Goal: Navigation & Orientation: Find specific page/section

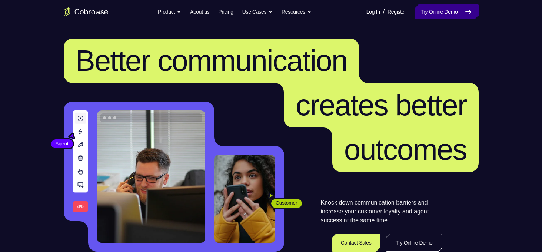
click at [459, 17] on link "Try Online Demo" at bounding box center [447, 11] width 64 height 15
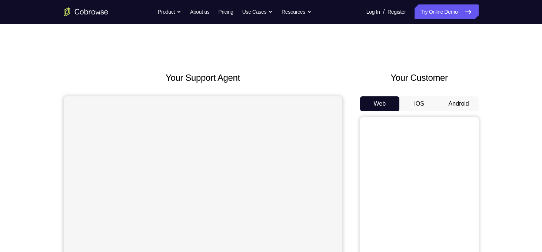
click at [455, 105] on button "Android" at bounding box center [459, 103] width 40 height 15
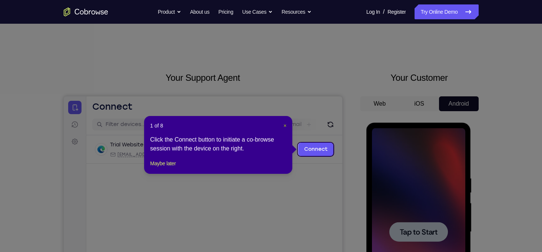
click at [287, 126] on span "×" at bounding box center [285, 126] width 3 height 6
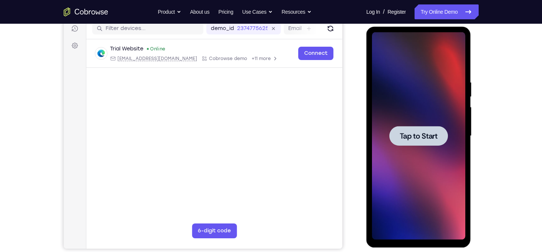
scroll to position [96, 0]
click at [432, 149] on div at bounding box center [418, 136] width 93 height 208
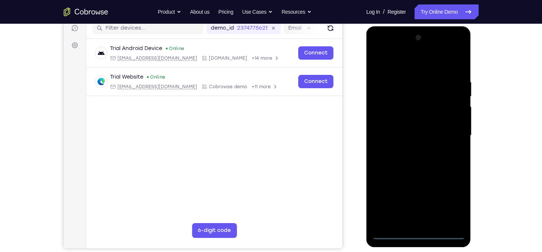
click at [422, 231] on div at bounding box center [418, 136] width 93 height 208
click at [414, 233] on div at bounding box center [418, 136] width 93 height 208
click at [449, 204] on div at bounding box center [418, 136] width 93 height 208
click at [396, 65] on div at bounding box center [418, 136] width 93 height 208
click at [450, 131] on div at bounding box center [418, 136] width 93 height 208
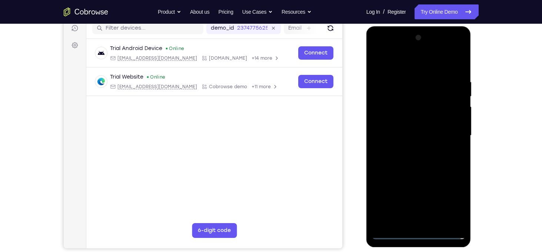
click at [412, 150] on div at bounding box center [418, 136] width 93 height 208
click at [399, 129] on div at bounding box center [418, 136] width 93 height 208
click at [398, 121] on div at bounding box center [418, 136] width 93 height 208
click at [414, 136] on div at bounding box center [418, 136] width 93 height 208
click at [428, 164] on div at bounding box center [418, 136] width 93 height 208
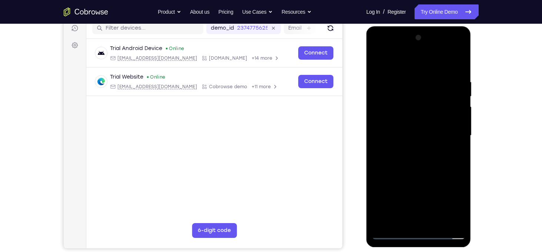
drag, startPoint x: 417, startPoint y: 66, endPoint x: 422, endPoint y: 4, distance: 62.1
click at [422, 26] on html "Online web based iOS Simulators and Android Emulators. Run iPhone, iPad, Mobile…" at bounding box center [420, 137] width 106 height 222
click at [461, 63] on div at bounding box center [418, 136] width 93 height 208
click at [404, 101] on div at bounding box center [418, 136] width 93 height 208
click at [383, 78] on div at bounding box center [418, 136] width 93 height 208
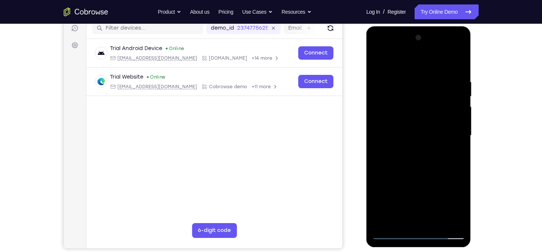
click at [381, 59] on div at bounding box center [418, 136] width 93 height 208
click at [379, 63] on div at bounding box center [418, 136] width 93 height 208
click at [432, 80] on div at bounding box center [418, 136] width 93 height 208
click at [456, 63] on div at bounding box center [418, 136] width 93 height 208
click at [438, 73] on div at bounding box center [418, 136] width 93 height 208
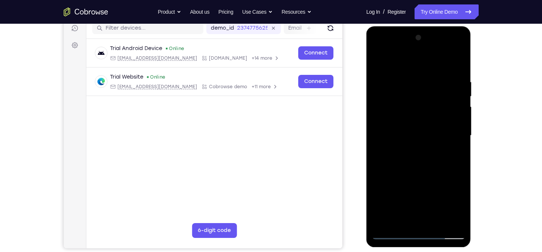
click at [380, 132] on div at bounding box center [418, 136] width 93 height 208
click at [449, 219] on div at bounding box center [418, 136] width 93 height 208
click at [460, 158] on div at bounding box center [418, 136] width 93 height 208
click at [450, 221] on div at bounding box center [418, 136] width 93 height 208
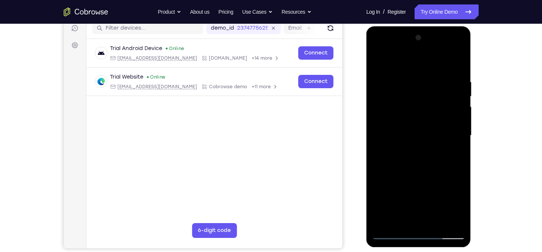
click at [456, 129] on div at bounding box center [418, 136] width 93 height 208
click at [457, 106] on div at bounding box center [418, 136] width 93 height 208
click at [458, 65] on div at bounding box center [418, 136] width 93 height 208
click at [436, 221] on div at bounding box center [418, 136] width 93 height 208
click at [427, 176] on div at bounding box center [418, 136] width 93 height 208
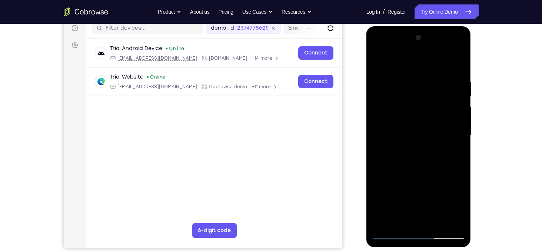
click at [462, 96] on div at bounding box center [418, 136] width 93 height 208
click at [428, 135] on div at bounding box center [418, 136] width 93 height 208
drag, startPoint x: 448, startPoint y: 117, endPoint x: 441, endPoint y: 158, distance: 41.8
click at [441, 158] on div at bounding box center [418, 136] width 93 height 208
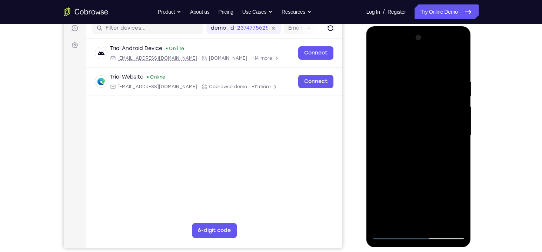
click at [404, 105] on div at bounding box center [418, 136] width 93 height 208
click at [400, 61] on div at bounding box center [418, 136] width 93 height 208
click at [380, 77] on div at bounding box center [418, 136] width 93 height 208
click at [460, 219] on div at bounding box center [418, 136] width 93 height 208
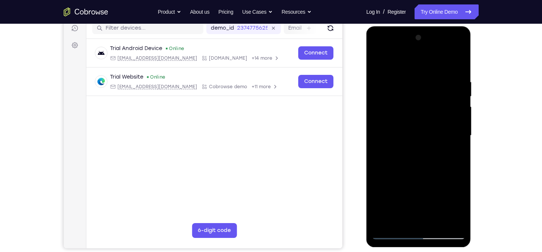
click at [459, 66] on div at bounding box center [418, 136] width 93 height 208
click at [379, 62] on div at bounding box center [418, 136] width 93 height 208
drag, startPoint x: 456, startPoint y: 126, endPoint x: 463, endPoint y: 110, distance: 17.1
click at [463, 110] on div at bounding box center [418, 136] width 93 height 208
drag, startPoint x: 450, startPoint y: 158, endPoint x: 446, endPoint y: 136, distance: 21.5
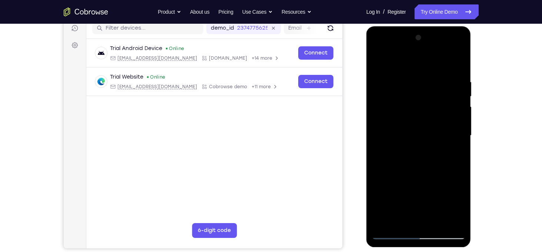
click at [446, 136] on div at bounding box center [418, 136] width 93 height 208
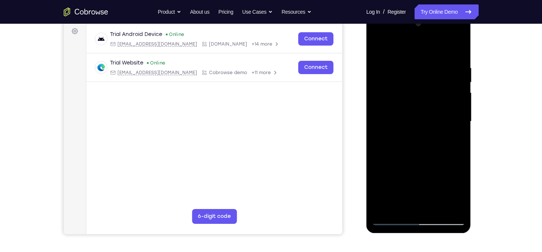
scroll to position [114, 0]
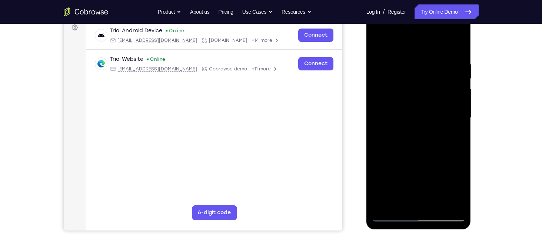
drag, startPoint x: 446, startPoint y: 119, endPoint x: 447, endPoint y: 168, distance: 48.9
click at [447, 168] on div at bounding box center [418, 118] width 93 height 208
click at [433, 110] on div at bounding box center [418, 118] width 93 height 208
click at [437, 101] on div at bounding box center [418, 118] width 93 height 208
click at [451, 102] on div at bounding box center [418, 118] width 93 height 208
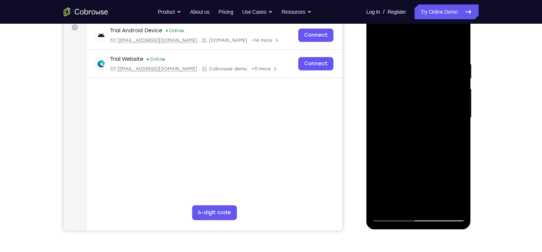
click at [402, 201] on div at bounding box center [418, 118] width 93 height 208
drag, startPoint x: 442, startPoint y: 179, endPoint x: 418, endPoint y: 80, distance: 101.4
click at [418, 80] on div at bounding box center [418, 118] width 93 height 208
drag, startPoint x: 413, startPoint y: 176, endPoint x: 409, endPoint y: 108, distance: 68.0
click at [409, 108] on div at bounding box center [418, 118] width 93 height 208
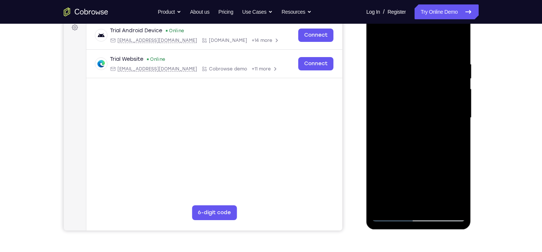
click at [381, 170] on div at bounding box center [418, 118] width 93 height 208
click at [452, 132] on div at bounding box center [418, 118] width 93 height 208
click at [399, 130] on div at bounding box center [418, 118] width 93 height 208
drag, startPoint x: 457, startPoint y: 95, endPoint x: 454, endPoint y: 116, distance: 20.6
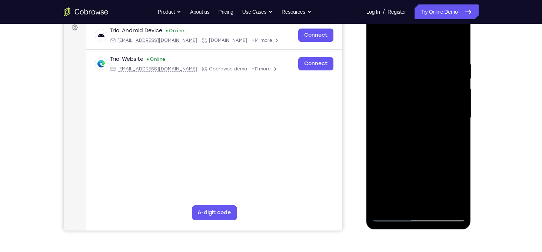
click at [454, 116] on div at bounding box center [418, 118] width 93 height 208
click at [437, 99] on div at bounding box center [418, 118] width 93 height 208
click at [451, 95] on div at bounding box center [418, 118] width 93 height 208
click at [383, 114] on div at bounding box center [418, 118] width 93 height 208
click at [421, 109] on div at bounding box center [418, 118] width 93 height 208
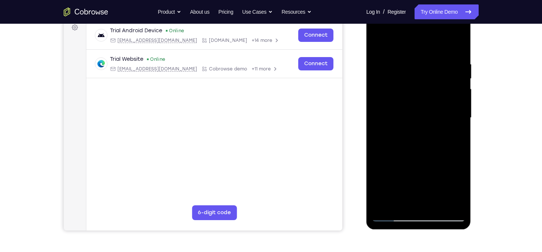
click at [421, 109] on div at bounding box center [418, 118] width 93 height 208
click at [413, 201] on div at bounding box center [418, 118] width 93 height 208
click at [456, 141] on div at bounding box center [418, 118] width 93 height 208
click at [415, 129] on div at bounding box center [418, 118] width 93 height 208
click at [394, 192] on div at bounding box center [418, 118] width 93 height 208
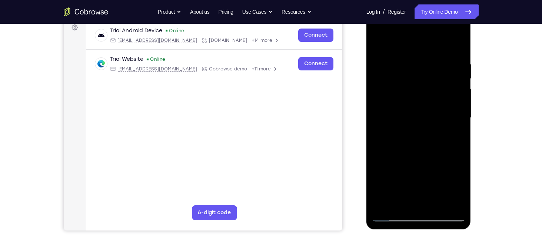
click at [393, 197] on div at bounding box center [418, 118] width 93 height 208
click at [377, 123] on div at bounding box center [418, 118] width 93 height 208
click at [379, 116] on div at bounding box center [418, 118] width 93 height 208
click at [383, 113] on div at bounding box center [418, 118] width 93 height 208
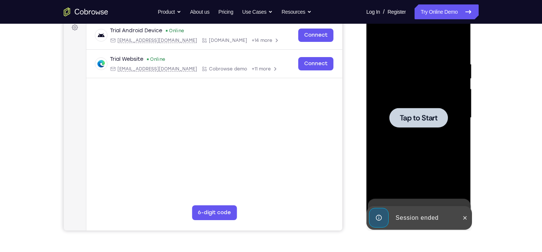
click at [426, 107] on div at bounding box center [418, 118] width 93 height 208
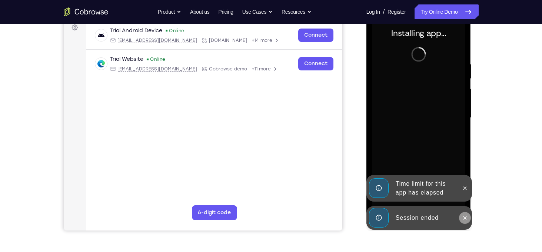
click at [466, 222] on button at bounding box center [465, 218] width 12 height 12
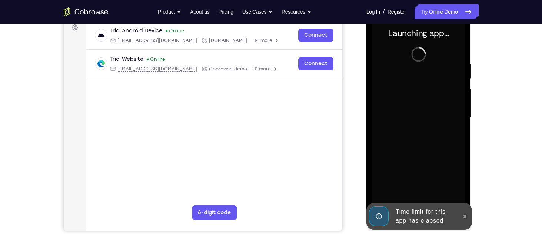
click at [466, 222] on button at bounding box center [465, 217] width 12 height 12
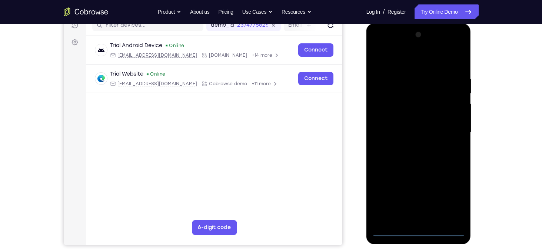
scroll to position [94, 0]
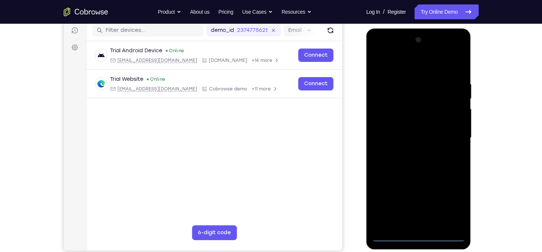
click at [425, 237] on div at bounding box center [418, 138] width 93 height 208
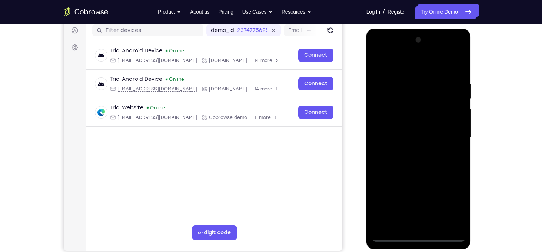
click at [454, 208] on div at bounding box center [418, 138] width 93 height 208
click at [389, 66] on div at bounding box center [418, 138] width 93 height 208
click at [450, 142] on div at bounding box center [418, 138] width 93 height 208
click at [414, 153] on div at bounding box center [418, 138] width 93 height 208
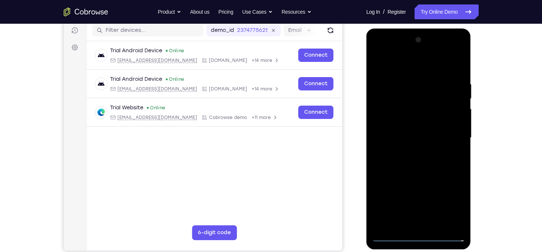
click at [408, 130] on div at bounding box center [418, 138] width 93 height 208
click at [403, 122] on div at bounding box center [418, 138] width 93 height 208
click at [411, 137] on div at bounding box center [418, 138] width 93 height 208
click at [420, 166] on div at bounding box center [418, 138] width 93 height 208
drag, startPoint x: 401, startPoint y: 68, endPoint x: 409, endPoint y: 14, distance: 54.7
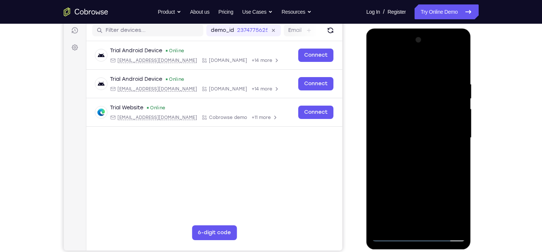
click at [409, 29] on html "Online web based iOS Simulators and Android Emulators. Run iPhone, iPad, Mobile…" at bounding box center [420, 140] width 106 height 222
click at [430, 75] on div at bounding box center [418, 138] width 93 height 208
click at [455, 99] on div at bounding box center [418, 138] width 93 height 208
click at [376, 129] on div at bounding box center [418, 138] width 93 height 208
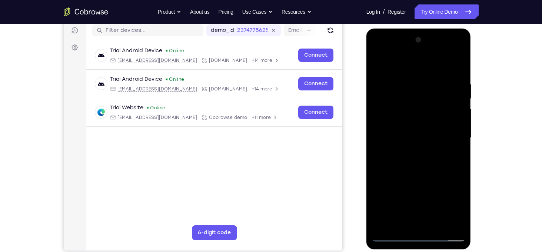
scroll to position [96, 0]
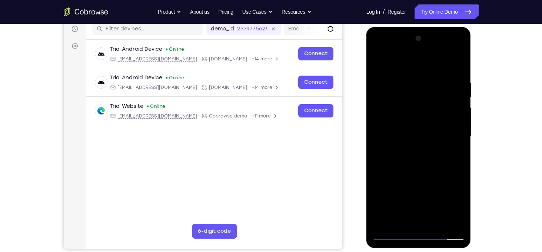
click at [460, 149] on div at bounding box center [418, 137] width 93 height 208
click at [458, 69] on div at bounding box center [418, 137] width 93 height 208
click at [434, 224] on div at bounding box center [418, 137] width 93 height 208
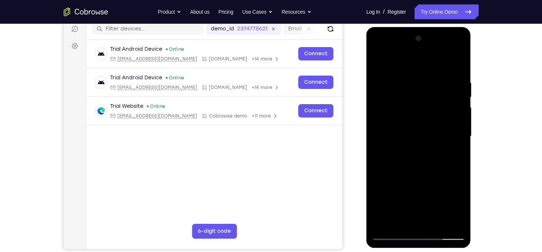
click at [429, 172] on div at bounding box center [418, 137] width 93 height 208
click at [414, 116] on div at bounding box center [418, 137] width 93 height 208
click at [396, 64] on div at bounding box center [418, 137] width 93 height 208
click at [383, 81] on div at bounding box center [418, 137] width 93 height 208
click at [406, 221] on div at bounding box center [418, 137] width 93 height 208
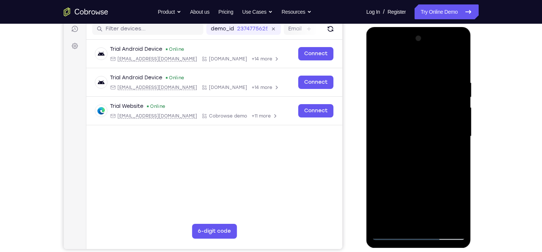
click at [417, 138] on div at bounding box center [418, 137] width 93 height 208
click at [409, 224] on div at bounding box center [418, 137] width 93 height 208
click at [403, 224] on div at bounding box center [418, 137] width 93 height 208
click at [439, 189] on div at bounding box center [418, 137] width 93 height 208
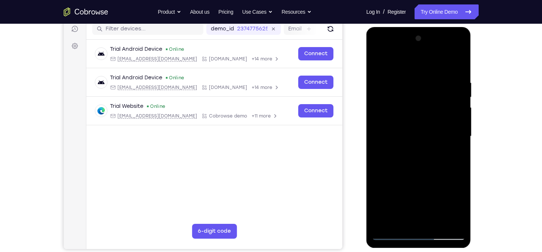
click at [434, 158] on div at bounding box center [418, 137] width 93 height 208
click at [432, 148] on div at bounding box center [418, 137] width 93 height 208
click at [384, 86] on div at bounding box center [418, 137] width 93 height 208
click at [422, 220] on div at bounding box center [418, 137] width 93 height 208
click at [462, 208] on div at bounding box center [418, 137] width 93 height 208
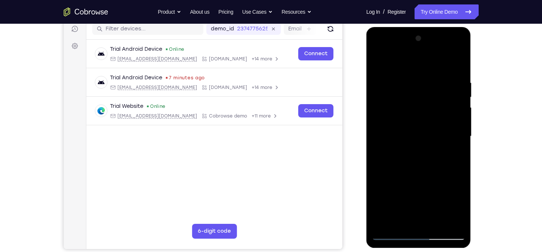
click at [401, 220] on div at bounding box center [418, 137] width 93 height 208
click at [377, 180] on div at bounding box center [418, 137] width 93 height 208
click at [404, 128] on div at bounding box center [418, 137] width 93 height 208
click at [443, 221] on div at bounding box center [418, 137] width 93 height 208
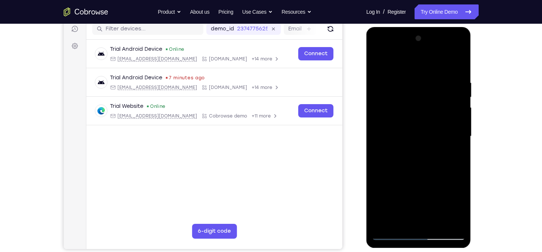
click at [453, 219] on div at bounding box center [418, 137] width 93 height 208
click at [459, 66] on div at bounding box center [418, 137] width 93 height 208
click at [439, 222] on div at bounding box center [418, 137] width 93 height 208
click at [426, 115] on div at bounding box center [418, 137] width 93 height 208
click at [453, 132] on div at bounding box center [418, 137] width 93 height 208
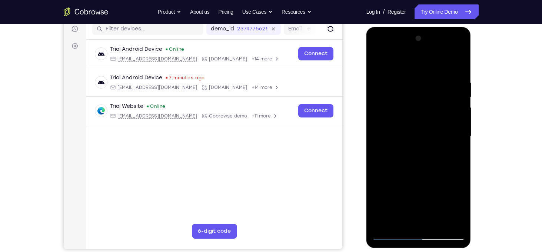
click at [433, 123] on div at bounding box center [418, 137] width 93 height 208
click at [452, 119] on div at bounding box center [418, 137] width 93 height 208
click at [376, 122] on div at bounding box center [418, 137] width 93 height 208
click at [400, 118] on div at bounding box center [418, 137] width 93 height 208
click at [451, 112] on div at bounding box center [418, 137] width 93 height 208
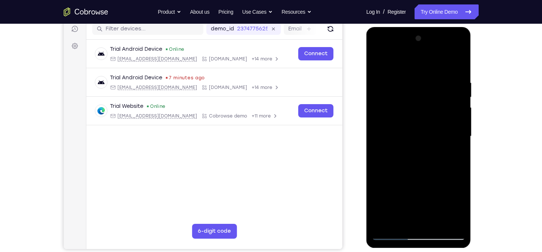
click at [399, 60] on div at bounding box center [418, 137] width 93 height 208
click at [400, 115] on div at bounding box center [418, 137] width 93 height 208
click at [456, 110] on div at bounding box center [418, 137] width 93 height 208
click at [460, 109] on div at bounding box center [418, 137] width 93 height 208
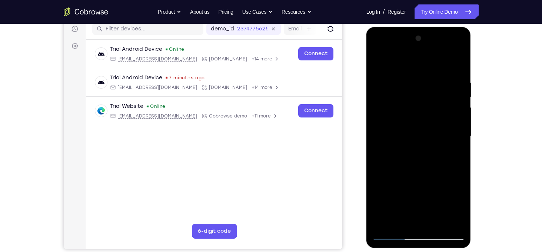
click at [460, 109] on div at bounding box center [418, 137] width 93 height 208
click at [460, 42] on div at bounding box center [418, 137] width 93 height 208
click at [384, 83] on div at bounding box center [418, 137] width 93 height 208
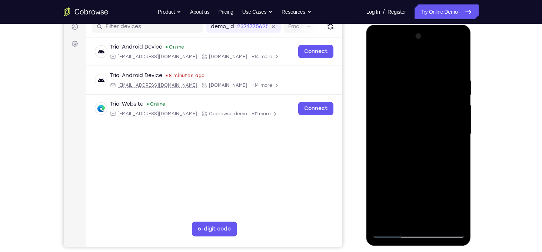
click at [457, 65] on div at bounding box center [418, 134] width 93 height 208
click at [379, 59] on div at bounding box center [418, 134] width 93 height 208
click at [426, 175] on div at bounding box center [418, 134] width 93 height 208
click at [424, 197] on div at bounding box center [418, 134] width 93 height 208
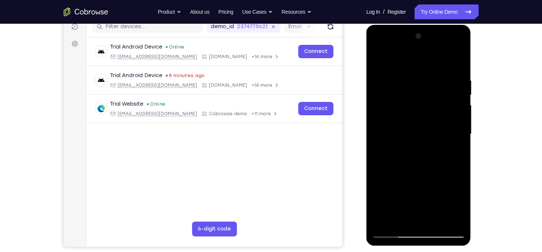
click at [417, 219] on div at bounding box center [418, 134] width 93 height 208
click at [376, 62] on div at bounding box center [418, 134] width 93 height 208
click at [381, 59] on div at bounding box center [418, 134] width 93 height 208
drag, startPoint x: 432, startPoint y: 78, endPoint x: 721, endPoint y: 105, distance: 290.4
click at [367, 81] on html "Online web based iOS Simulators and Android Emulators. Run iPhone, iPad, Mobile…" at bounding box center [420, 136] width 106 height 222
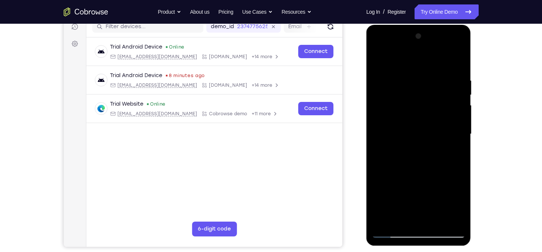
click at [394, 78] on div at bounding box center [418, 134] width 93 height 208
click at [460, 134] on div at bounding box center [418, 134] width 93 height 208
click at [380, 185] on div at bounding box center [418, 134] width 93 height 208
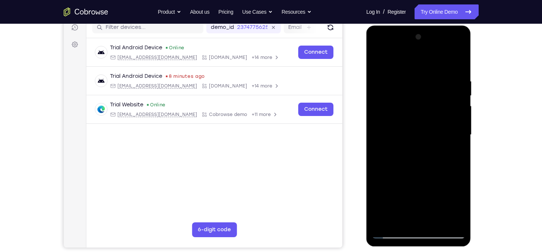
click at [457, 64] on div at bounding box center [418, 135] width 93 height 208
click at [437, 221] on div at bounding box center [418, 135] width 93 height 208
click at [437, 113] on div at bounding box center [418, 135] width 93 height 208
click at [462, 207] on div at bounding box center [418, 135] width 93 height 208
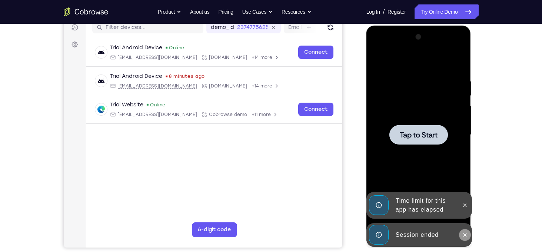
click at [464, 232] on icon at bounding box center [465, 235] width 6 height 6
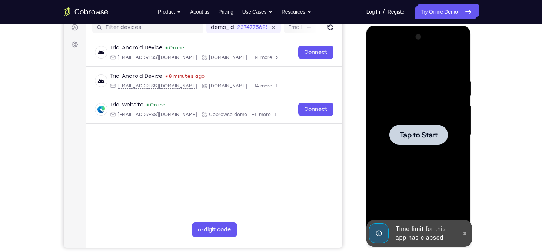
click at [464, 232] on div "Time limit for this app has elapsed" at bounding box center [420, 233] width 106 height 27
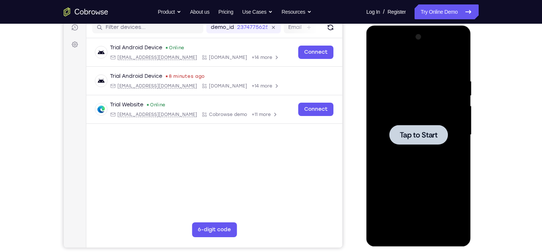
click at [464, 232] on div at bounding box center [418, 135] width 93 height 208
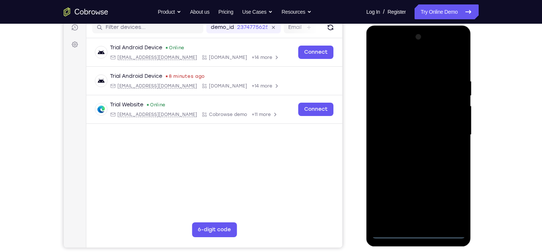
click at [419, 235] on div at bounding box center [418, 135] width 93 height 208
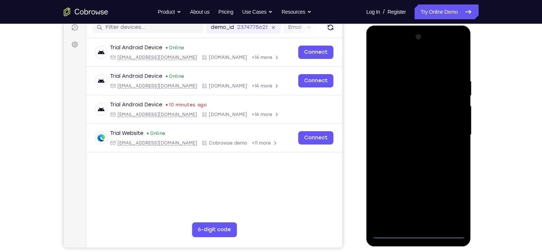
click at [450, 202] on div at bounding box center [418, 135] width 93 height 208
click at [391, 60] on div at bounding box center [418, 135] width 93 height 208
click at [447, 135] on div at bounding box center [418, 135] width 93 height 208
click at [413, 149] on div at bounding box center [418, 135] width 93 height 208
click at [407, 129] on div at bounding box center [418, 135] width 93 height 208
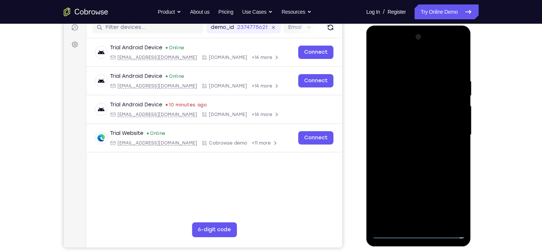
click at [401, 121] on div at bounding box center [418, 135] width 93 height 208
click at [419, 136] on div at bounding box center [418, 135] width 93 height 208
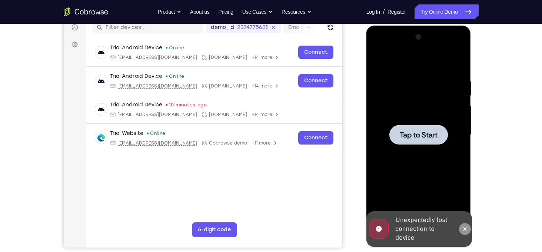
click at [465, 228] on icon at bounding box center [465, 229] width 6 height 6
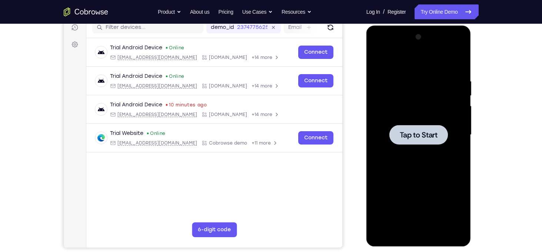
click at [414, 139] on span "Tap to Start" at bounding box center [419, 134] width 38 height 7
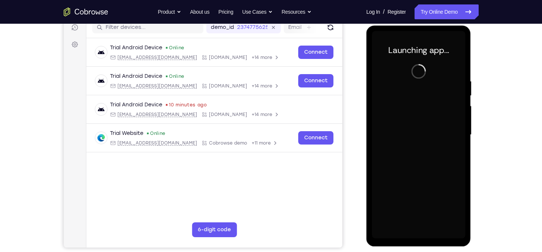
click at [417, 235] on div at bounding box center [418, 135] width 93 height 208
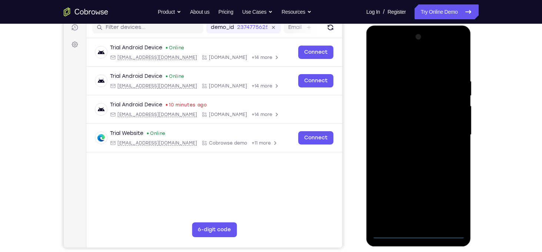
click at [417, 232] on div at bounding box center [418, 135] width 93 height 208
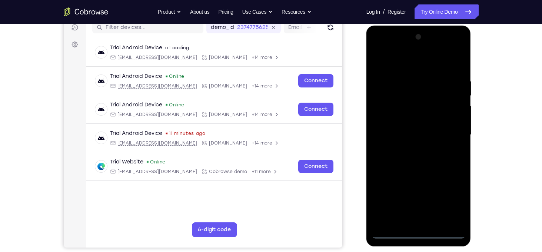
click at [452, 198] on div at bounding box center [418, 135] width 93 height 208
click at [390, 57] on div at bounding box center [418, 135] width 93 height 208
click at [446, 133] on div at bounding box center [418, 135] width 93 height 208
click at [413, 150] on div at bounding box center [418, 135] width 93 height 208
click at [412, 120] on div at bounding box center [418, 135] width 93 height 208
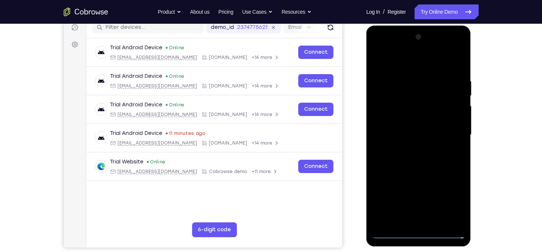
click at [415, 131] on div at bounding box center [418, 135] width 93 height 208
click at [420, 118] on div at bounding box center [418, 135] width 93 height 208
drag, startPoint x: 416, startPoint y: 67, endPoint x: 406, endPoint y: 0, distance: 67.8
click at [406, 26] on html "Online web based iOS Simulators and Android Emulators. Run iPhone, iPad, Mobile…" at bounding box center [420, 137] width 106 height 222
click at [408, 76] on div at bounding box center [418, 135] width 93 height 208
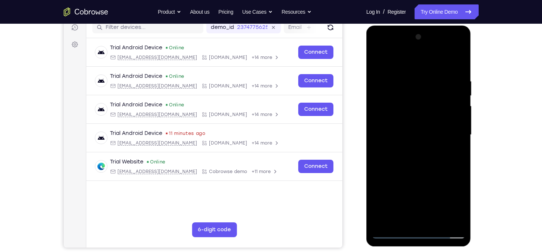
click at [381, 146] on div at bounding box center [418, 135] width 93 height 208
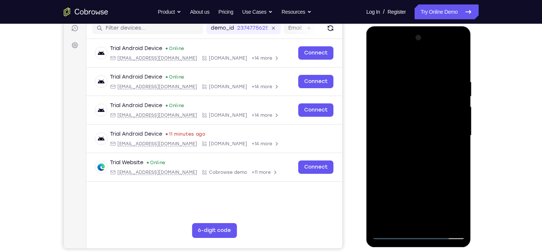
click at [461, 179] on div at bounding box center [418, 136] width 93 height 208
click at [460, 180] on div at bounding box center [418, 136] width 93 height 208
click at [462, 184] on div at bounding box center [418, 136] width 93 height 208
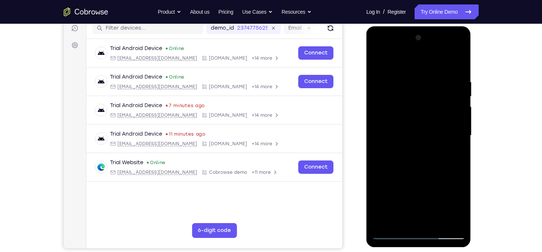
click at [462, 184] on div at bounding box center [418, 136] width 93 height 208
click at [421, 146] on div at bounding box center [418, 136] width 93 height 208
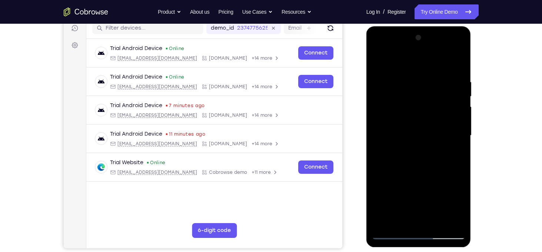
click at [418, 126] on div at bounding box center [418, 136] width 93 height 208
drag, startPoint x: 439, startPoint y: 181, endPoint x: 434, endPoint y: 124, distance: 57.6
click at [434, 124] on div at bounding box center [418, 136] width 93 height 208
click at [384, 182] on div at bounding box center [418, 136] width 93 height 208
click at [440, 223] on div at bounding box center [418, 136] width 93 height 208
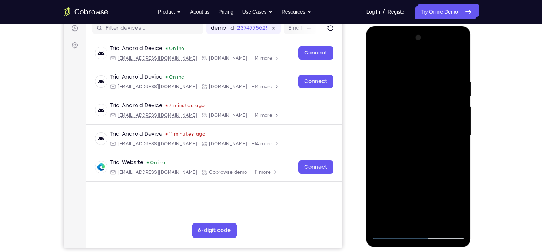
click at [421, 175] on div at bounding box center [418, 136] width 93 height 208
click at [428, 114] on div at bounding box center [418, 136] width 93 height 208
click at [437, 189] on div at bounding box center [418, 136] width 93 height 208
click at [452, 192] on div at bounding box center [418, 136] width 93 height 208
click at [400, 219] on div at bounding box center [418, 136] width 93 height 208
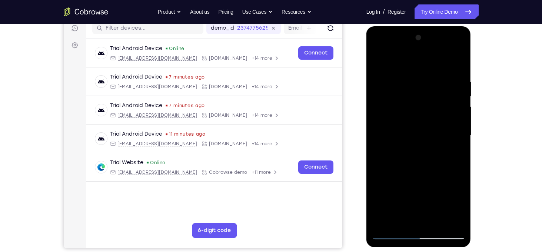
click at [440, 176] on div at bounding box center [418, 136] width 93 height 208
click at [440, 127] on div at bounding box center [418, 136] width 93 height 208
click at [440, 158] on div at bounding box center [418, 136] width 93 height 208
click at [454, 161] on div at bounding box center [418, 136] width 93 height 208
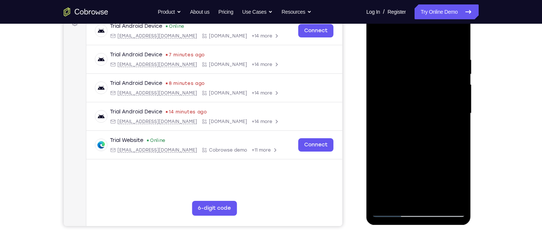
scroll to position [119, 0]
click at [400, 199] on div at bounding box center [418, 113] width 93 height 208
click at [381, 159] on div at bounding box center [418, 113] width 93 height 208
click at [393, 127] on div at bounding box center [418, 113] width 93 height 208
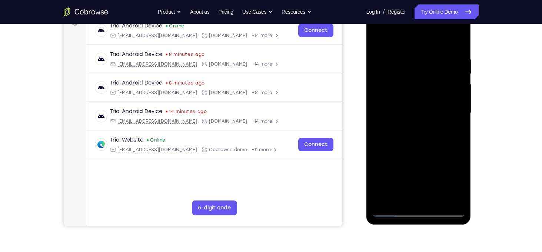
click at [382, 112] on div at bounding box center [418, 113] width 93 height 208
click at [407, 143] on div at bounding box center [418, 113] width 93 height 208
click at [439, 145] on div at bounding box center [418, 113] width 93 height 208
click at [414, 114] on div at bounding box center [418, 113] width 93 height 208
click at [380, 42] on div at bounding box center [418, 113] width 93 height 208
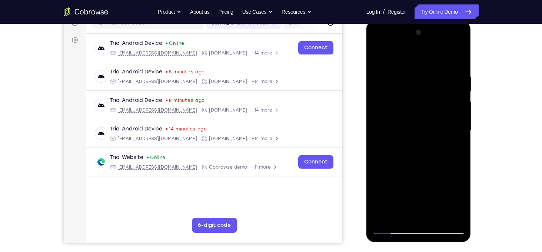
scroll to position [101, 0]
drag, startPoint x: 427, startPoint y: 90, endPoint x: 336, endPoint y: 82, distance: 91.5
click at [367, 82] on html "Online web based iOS Simulators and Android Emulators. Run iPhone, iPad, Mobile…" at bounding box center [420, 133] width 106 height 222
drag, startPoint x: 417, startPoint y: 86, endPoint x: 376, endPoint y: 86, distance: 40.8
click at [376, 86] on div at bounding box center [418, 131] width 93 height 208
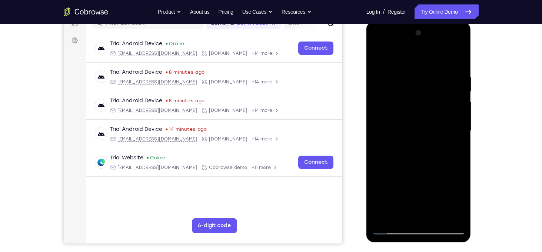
drag, startPoint x: 433, startPoint y: 90, endPoint x: 390, endPoint y: 79, distance: 44.8
click at [390, 79] on div at bounding box center [418, 131] width 93 height 208
drag, startPoint x: 433, startPoint y: 87, endPoint x: 392, endPoint y: 93, distance: 42.0
click at [392, 93] on div at bounding box center [418, 131] width 93 height 208
drag, startPoint x: 440, startPoint y: 95, endPoint x: 382, endPoint y: 86, distance: 58.5
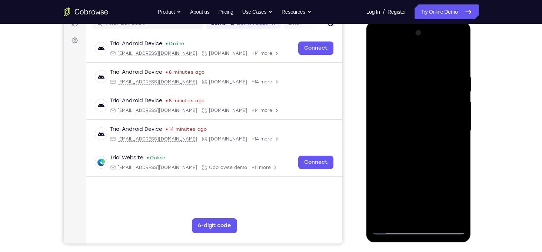
click at [382, 86] on div at bounding box center [418, 131] width 93 height 208
drag, startPoint x: 430, startPoint y: 89, endPoint x: 383, endPoint y: 89, distance: 47.5
click at [383, 89] on div at bounding box center [418, 131] width 93 height 208
click at [380, 57] on div at bounding box center [418, 131] width 93 height 208
drag, startPoint x: 427, startPoint y: 147, endPoint x: 416, endPoint y: 117, distance: 31.8
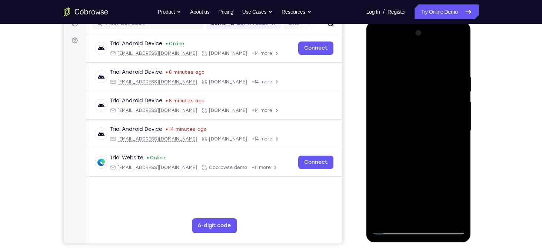
click at [416, 117] on div at bounding box center [418, 131] width 93 height 208
click at [426, 144] on div at bounding box center [418, 131] width 93 height 208
click at [460, 126] on div at bounding box center [418, 131] width 93 height 208
drag, startPoint x: 428, startPoint y: 124, endPoint x: 427, endPoint y: 153, distance: 29.3
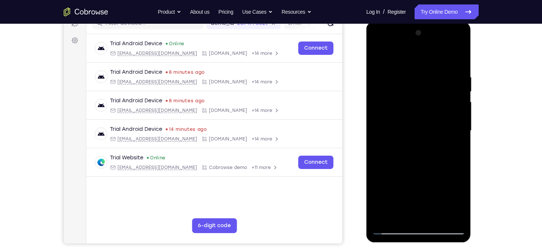
click at [427, 153] on div at bounding box center [418, 131] width 93 height 208
click at [396, 85] on div at bounding box center [418, 131] width 93 height 208
click at [449, 124] on div at bounding box center [418, 131] width 93 height 208
drag, startPoint x: 422, startPoint y: 120, endPoint x: 425, endPoint y: 171, distance: 51.6
click at [425, 171] on div at bounding box center [418, 131] width 93 height 208
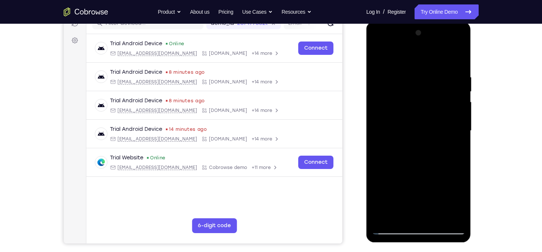
click at [381, 59] on div at bounding box center [418, 131] width 93 height 208
click at [386, 81] on div at bounding box center [418, 131] width 93 height 208
click at [448, 214] on div at bounding box center [418, 131] width 93 height 208
click at [459, 112] on div at bounding box center [418, 131] width 93 height 208
click at [378, 54] on div at bounding box center [418, 131] width 93 height 208
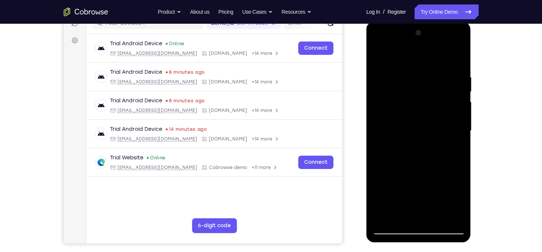
click at [408, 72] on div at bounding box center [418, 131] width 93 height 208
click at [459, 73] on div at bounding box center [418, 131] width 93 height 208
click at [459, 60] on div at bounding box center [418, 131] width 93 height 208
click at [452, 83] on div at bounding box center [418, 131] width 93 height 208
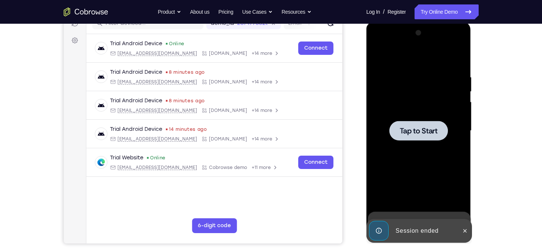
click at [437, 135] on span "Tap to Start" at bounding box center [419, 130] width 38 height 7
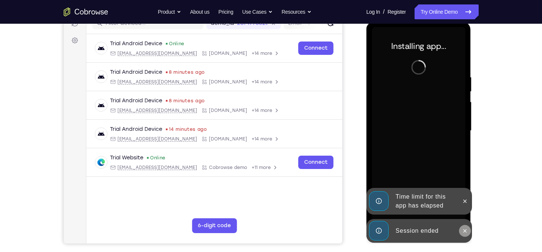
click at [462, 228] on button at bounding box center [465, 231] width 12 height 12
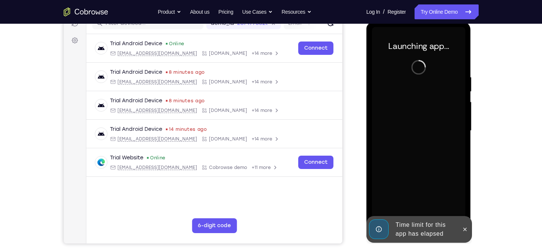
click at [462, 228] on button at bounding box center [465, 230] width 12 height 12
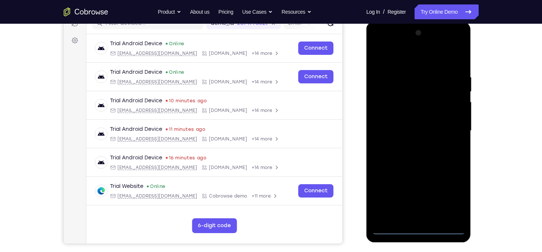
click at [422, 226] on div at bounding box center [418, 131] width 93 height 208
click at [419, 227] on div at bounding box center [418, 131] width 93 height 208
drag, startPoint x: 450, startPoint y: 198, endPoint x: 726, endPoint y: 152, distance: 279.5
click at [450, 198] on div at bounding box center [418, 131] width 93 height 208
click at [395, 54] on div at bounding box center [418, 131] width 93 height 208
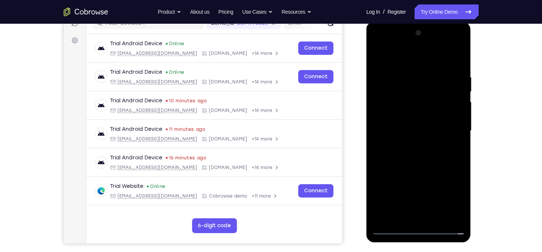
click at [420, 89] on div at bounding box center [418, 131] width 93 height 208
drag, startPoint x: 404, startPoint y: 65, endPoint x: 760, endPoint y: 35, distance: 357.2
click at [394, 22] on html "Online web based iOS Simulators and Android Emulators. Run iPhone, iPad, Mobile…" at bounding box center [420, 133] width 106 height 222
click at [384, 77] on div at bounding box center [418, 131] width 93 height 208
click at [433, 154] on div at bounding box center [418, 131] width 93 height 208
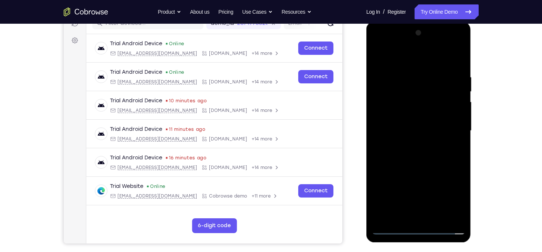
click at [450, 146] on div at bounding box center [418, 131] width 93 height 208
click at [447, 136] on div at bounding box center [418, 131] width 93 height 208
click at [433, 128] on div at bounding box center [418, 131] width 93 height 208
click at [441, 128] on div at bounding box center [418, 131] width 93 height 208
click at [435, 134] on div at bounding box center [418, 131] width 93 height 208
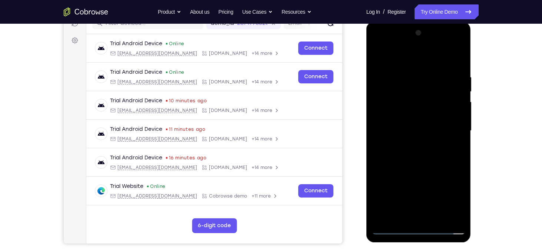
click at [454, 180] on div at bounding box center [418, 131] width 93 height 208
click at [408, 130] on div at bounding box center [418, 131] width 93 height 208
click at [407, 115] on div at bounding box center [418, 131] width 93 height 208
click at [422, 109] on div at bounding box center [418, 131] width 93 height 208
click at [427, 94] on div at bounding box center [418, 131] width 93 height 208
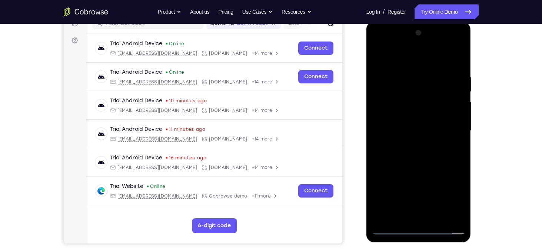
click at [408, 92] on div at bounding box center [418, 131] width 93 height 208
click at [458, 176] on div at bounding box center [418, 131] width 93 height 208
click at [393, 125] on div at bounding box center [418, 131] width 93 height 208
click at [414, 97] on div at bounding box center [418, 131] width 93 height 208
click at [396, 152] on div at bounding box center [418, 131] width 93 height 208
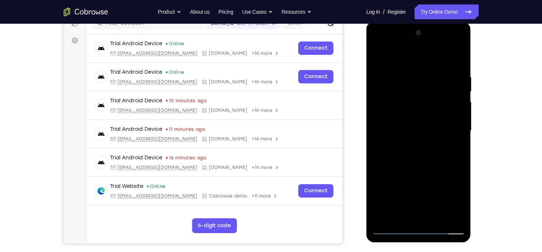
click at [455, 178] on div at bounding box center [418, 131] width 93 height 208
drag, startPoint x: 415, startPoint y: 182, endPoint x: 417, endPoint y: 85, distance: 96.4
click at [417, 85] on div at bounding box center [418, 131] width 93 height 208
drag, startPoint x: 428, startPoint y: 171, endPoint x: 430, endPoint y: 70, distance: 100.9
click at [430, 70] on div at bounding box center [418, 131] width 93 height 208
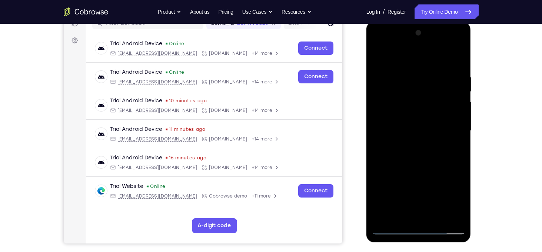
click at [410, 138] on div at bounding box center [418, 131] width 93 height 208
drag, startPoint x: 416, startPoint y: 172, endPoint x: 419, endPoint y: 128, distance: 43.4
click at [419, 128] on div at bounding box center [418, 131] width 93 height 208
click at [421, 131] on div at bounding box center [418, 131] width 93 height 208
drag, startPoint x: 435, startPoint y: 161, endPoint x: 437, endPoint y: 110, distance: 50.9
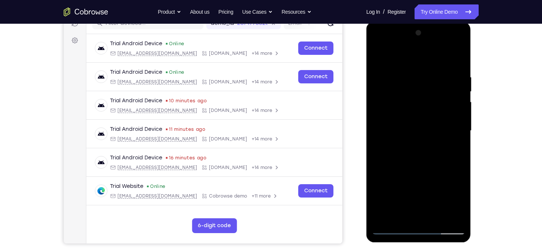
click at [437, 110] on div at bounding box center [418, 131] width 93 height 208
drag, startPoint x: 441, startPoint y: 137, endPoint x: 439, endPoint y: 98, distance: 39.0
click at [439, 98] on div at bounding box center [418, 131] width 93 height 208
drag, startPoint x: 439, startPoint y: 98, endPoint x: 437, endPoint y: 152, distance: 54.2
click at [437, 152] on div at bounding box center [418, 131] width 93 height 208
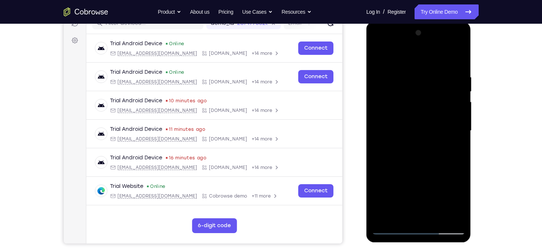
drag, startPoint x: 435, startPoint y: 118, endPoint x: 437, endPoint y: 155, distance: 37.9
click at [437, 155] on div at bounding box center [418, 131] width 93 height 208
click at [416, 144] on div at bounding box center [418, 131] width 93 height 208
drag, startPoint x: 416, startPoint y: 144, endPoint x: 419, endPoint y: 82, distance: 62.0
click at [419, 82] on div at bounding box center [418, 131] width 93 height 208
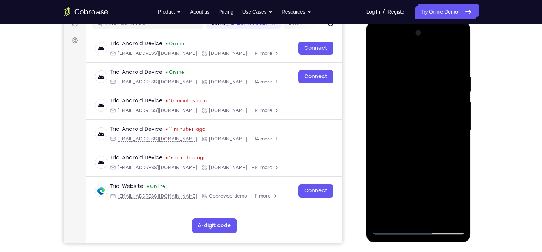
drag, startPoint x: 435, startPoint y: 123, endPoint x: 444, endPoint y: 72, distance: 52.7
click at [444, 72] on div at bounding box center [418, 131] width 93 height 208
drag, startPoint x: 442, startPoint y: 120, endPoint x: 446, endPoint y: 76, distance: 44.3
click at [446, 76] on div at bounding box center [418, 131] width 93 height 208
drag, startPoint x: 441, startPoint y: 132, endPoint x: 440, endPoint y: 103, distance: 28.5
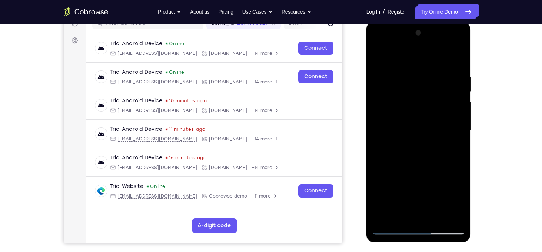
click at [440, 103] on div at bounding box center [418, 131] width 93 height 208
drag, startPoint x: 441, startPoint y: 149, endPoint x: 437, endPoint y: 88, distance: 61.3
click at [437, 88] on div at bounding box center [418, 131] width 93 height 208
drag, startPoint x: 441, startPoint y: 146, endPoint x: 443, endPoint y: 105, distance: 41.2
click at [443, 105] on div at bounding box center [418, 131] width 93 height 208
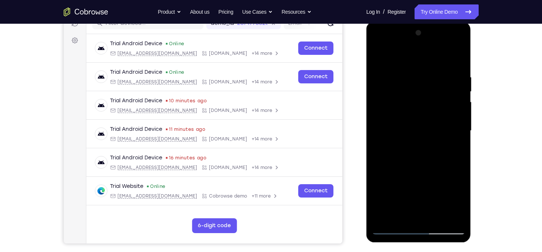
drag, startPoint x: 442, startPoint y: 136, endPoint x: 438, endPoint y: 91, distance: 45.4
click at [438, 91] on div at bounding box center [418, 131] width 93 height 208
drag, startPoint x: 435, startPoint y: 114, endPoint x: 434, endPoint y: 209, distance: 95.6
click at [434, 209] on div at bounding box center [418, 131] width 93 height 208
drag, startPoint x: 393, startPoint y: 60, endPoint x: 381, endPoint y: 126, distance: 67.0
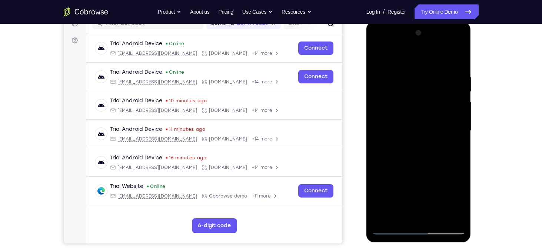
click at [381, 126] on div at bounding box center [418, 131] width 93 height 208
click at [393, 61] on div at bounding box center [418, 131] width 93 height 208
click at [394, 227] on div at bounding box center [418, 131] width 93 height 208
click at [431, 135] on div at bounding box center [418, 131] width 93 height 208
click at [442, 126] on div at bounding box center [418, 131] width 93 height 208
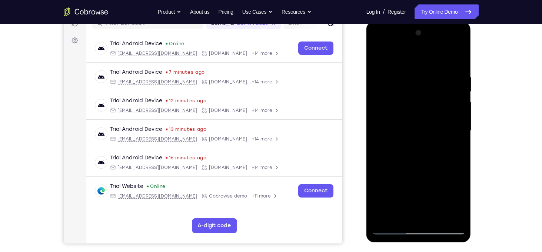
click at [435, 142] on div at bounding box center [418, 131] width 93 height 208
click at [420, 153] on div at bounding box center [418, 131] width 93 height 208
click at [419, 165] on div at bounding box center [418, 131] width 93 height 208
click at [424, 158] on div at bounding box center [418, 131] width 93 height 208
click at [430, 165] on div at bounding box center [418, 131] width 93 height 208
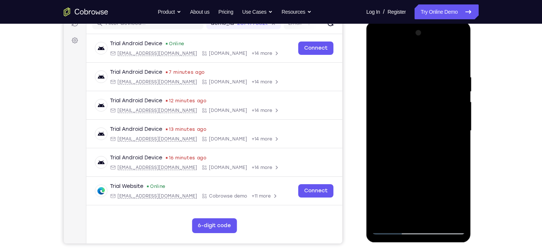
click at [440, 135] on div at bounding box center [418, 131] width 93 height 208
click at [436, 165] on div at bounding box center [418, 131] width 93 height 208
click at [446, 137] on div at bounding box center [418, 131] width 93 height 208
click at [448, 164] on div at bounding box center [418, 131] width 93 height 208
drag, startPoint x: 431, startPoint y: 181, endPoint x: 413, endPoint y: 75, distance: 107.2
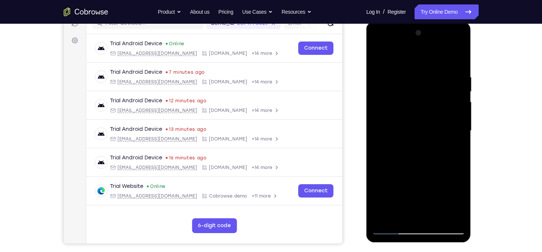
drag, startPoint x: 413, startPoint y: 75, endPoint x: 390, endPoint y: 109, distance: 40.4
click at [390, 109] on div at bounding box center [418, 131] width 93 height 208
click at [393, 229] on div at bounding box center [418, 131] width 93 height 208
drag, startPoint x: 417, startPoint y: 202, endPoint x: 391, endPoint y: 119, distance: 87.1
click at [391, 119] on div at bounding box center [418, 131] width 93 height 208
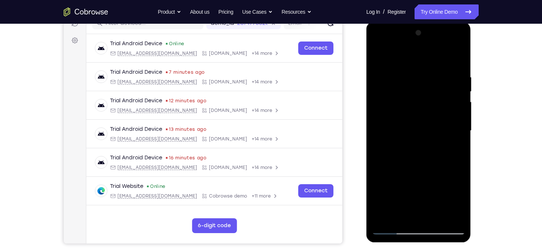
drag, startPoint x: 428, startPoint y: 172, endPoint x: 403, endPoint y: 83, distance: 92.7
click at [403, 83] on div at bounding box center [418, 131] width 93 height 208
click at [396, 229] on div at bounding box center [418, 131] width 93 height 208
drag, startPoint x: 430, startPoint y: 178, endPoint x: 390, endPoint y: 88, distance: 98.3
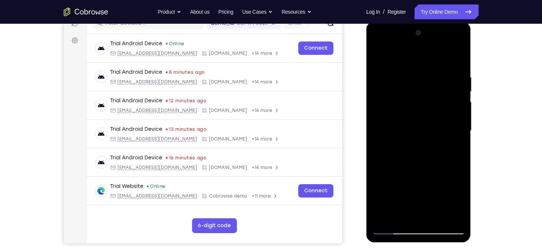
drag, startPoint x: 390, startPoint y: 88, endPoint x: 394, endPoint y: 124, distance: 35.7
click at [394, 124] on div at bounding box center [418, 131] width 93 height 208
drag, startPoint x: 438, startPoint y: 116, endPoint x: 425, endPoint y: 242, distance: 126.3
click at [425, 242] on div at bounding box center [419, 132] width 105 height 221
drag, startPoint x: 418, startPoint y: 178, endPoint x: 405, endPoint y: 64, distance: 114.5
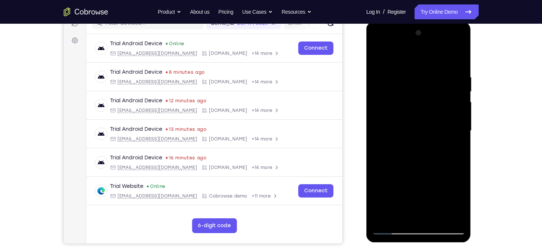
click at [405, 64] on div at bounding box center [418, 131] width 93 height 208
drag, startPoint x: 426, startPoint y: 201, endPoint x: 414, endPoint y: 119, distance: 83.3
click at [414, 119] on div at bounding box center [418, 131] width 93 height 208
drag, startPoint x: 417, startPoint y: 171, endPoint x: 406, endPoint y: 69, distance: 102.6
click at [406, 69] on div at bounding box center [418, 131] width 93 height 208
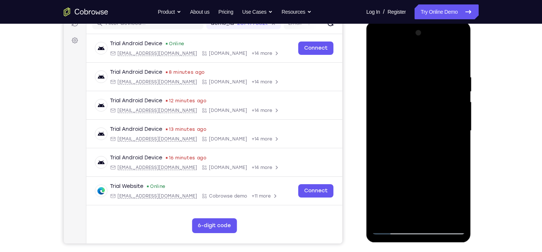
drag, startPoint x: 429, startPoint y: 185, endPoint x: 429, endPoint y: 151, distance: 34.5
click at [429, 151] on div at bounding box center [418, 131] width 93 height 208
drag, startPoint x: 395, startPoint y: 187, endPoint x: 387, endPoint y: 82, distance: 105.2
click at [387, 82] on div at bounding box center [418, 131] width 93 height 208
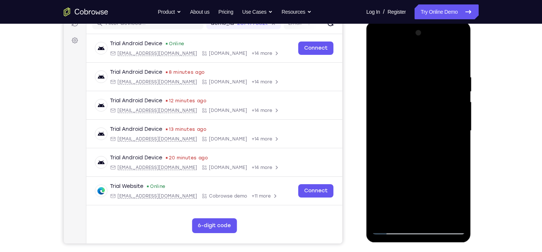
drag, startPoint x: 417, startPoint y: 157, endPoint x: 412, endPoint y: 107, distance: 50.7
click at [412, 107] on div at bounding box center [418, 131] width 93 height 208
click at [387, 130] on div at bounding box center [418, 131] width 93 height 208
click at [395, 228] on div at bounding box center [418, 131] width 93 height 208
click at [432, 130] on div at bounding box center [418, 131] width 93 height 208
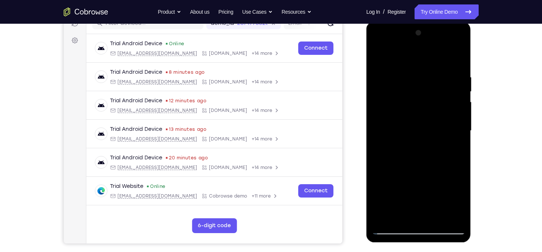
drag, startPoint x: 438, startPoint y: 139, endPoint x: 432, endPoint y: 72, distance: 66.6
click at [432, 72] on div at bounding box center [418, 131] width 93 height 208
drag, startPoint x: 434, startPoint y: 149, endPoint x: 429, endPoint y: 97, distance: 52.9
click at [429, 97] on div at bounding box center [418, 131] width 93 height 208
drag, startPoint x: 435, startPoint y: 137, endPoint x: 436, endPoint y: 86, distance: 50.8
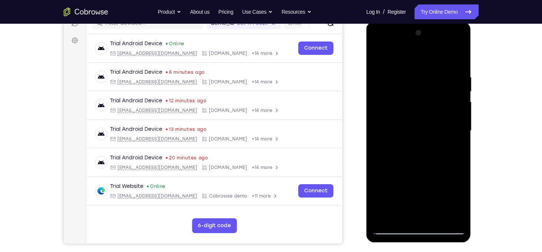
click at [436, 86] on div at bounding box center [418, 131] width 93 height 208
drag, startPoint x: 434, startPoint y: 153, endPoint x: 429, endPoint y: 126, distance: 28.2
click at [429, 126] on div at bounding box center [418, 131] width 93 height 208
click at [392, 87] on div at bounding box center [418, 131] width 93 height 208
click at [394, 232] on div at bounding box center [418, 131] width 93 height 208
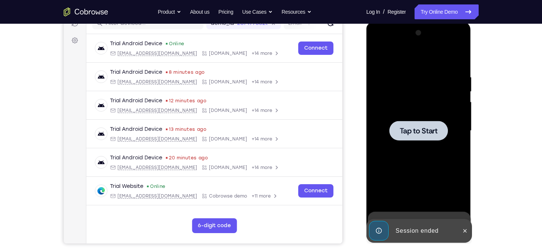
click at [432, 130] on span "Tap to Start" at bounding box center [419, 130] width 38 height 7
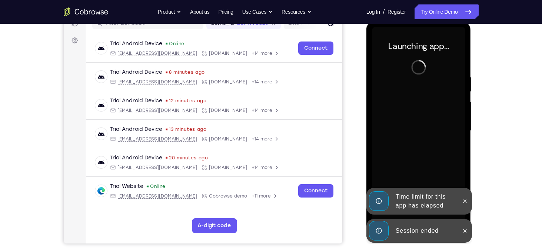
drag, startPoint x: 465, startPoint y: 231, endPoint x: 461, endPoint y: 237, distance: 6.2
click at [461, 237] on div at bounding box center [465, 231] width 12 height 24
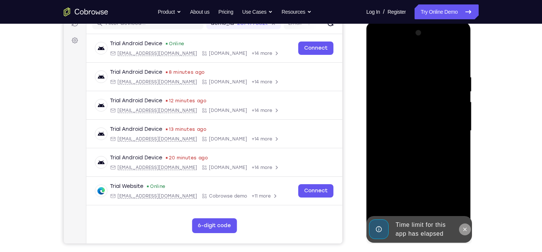
click at [466, 229] on icon at bounding box center [465, 230] width 6 height 6
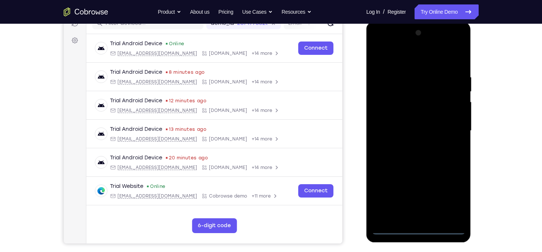
click at [421, 231] on div at bounding box center [418, 131] width 93 height 208
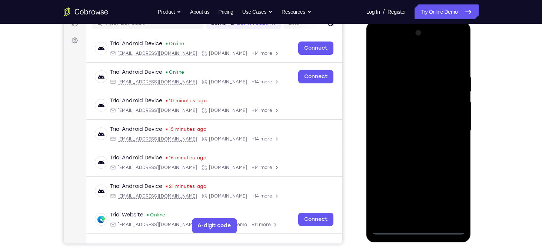
click at [451, 197] on div at bounding box center [418, 131] width 93 height 208
click at [383, 60] on div at bounding box center [418, 131] width 93 height 208
click at [450, 130] on div at bounding box center [418, 131] width 93 height 208
click at [411, 145] on div at bounding box center [418, 131] width 93 height 208
click at [407, 125] on div at bounding box center [418, 131] width 93 height 208
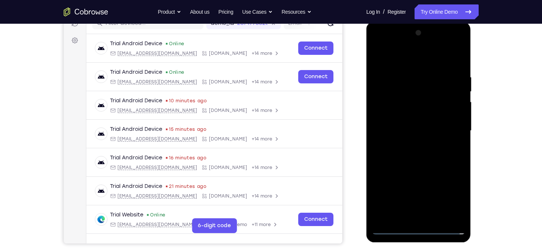
click at [404, 117] on div at bounding box center [418, 131] width 93 height 208
click at [408, 132] on div at bounding box center [418, 131] width 93 height 208
click at [411, 164] on div at bounding box center [418, 131] width 93 height 208
click at [437, 217] on div at bounding box center [418, 131] width 93 height 208
click at [434, 171] on div at bounding box center [418, 131] width 93 height 208
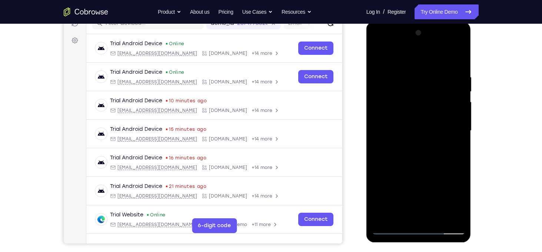
click at [419, 112] on div at bounding box center [418, 131] width 93 height 208
click at [436, 163] on div at bounding box center [418, 131] width 93 height 208
click at [452, 162] on div at bounding box center [418, 131] width 93 height 208
click at [400, 84] on div at bounding box center [418, 131] width 93 height 208
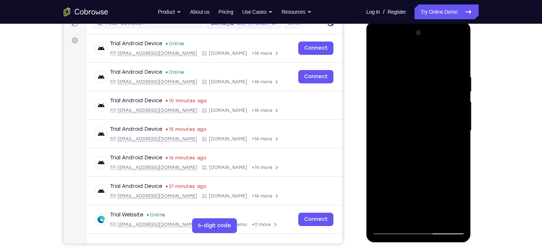
click at [409, 146] on div at bounding box center [418, 131] width 93 height 208
click at [407, 157] on div at bounding box center [418, 131] width 93 height 208
click at [420, 155] on div at bounding box center [418, 131] width 93 height 208
click at [382, 59] on div at bounding box center [418, 131] width 93 height 208
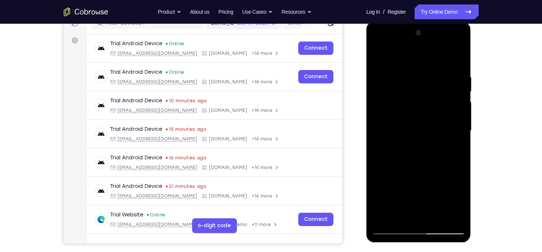
click at [382, 59] on div at bounding box center [418, 131] width 93 height 208
click at [409, 72] on div at bounding box center [418, 131] width 93 height 208
drag, startPoint x: 460, startPoint y: 109, endPoint x: 361, endPoint y: 101, distance: 99.3
click at [367, 101] on html "Online web based iOS Simulators and Android Emulators. Run iPhone, iPad, Mobile…" at bounding box center [420, 133] width 106 height 222
click at [457, 62] on div at bounding box center [418, 131] width 93 height 208
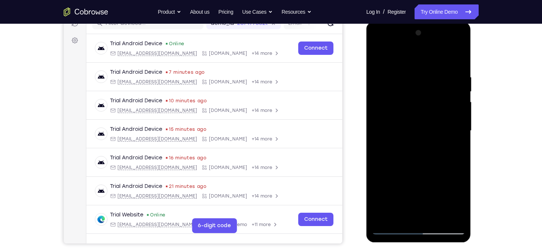
drag, startPoint x: 453, startPoint y: 73, endPoint x: 384, endPoint y: 75, distance: 69.0
click at [384, 75] on div at bounding box center [418, 131] width 93 height 208
click at [390, 76] on div at bounding box center [418, 131] width 93 height 208
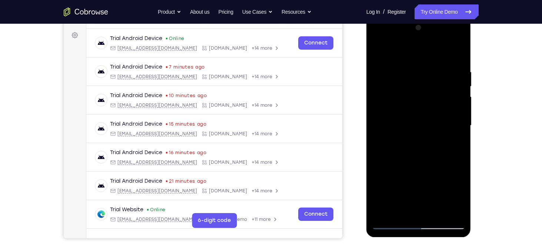
click at [377, 141] on div at bounding box center [418, 126] width 93 height 208
click at [460, 131] on div at bounding box center [418, 126] width 93 height 208
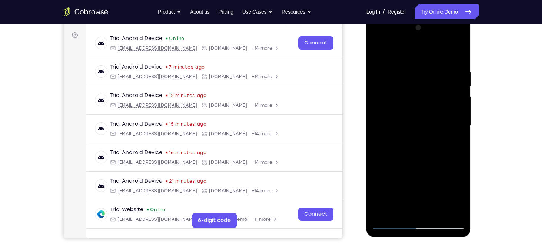
click at [460, 131] on div at bounding box center [418, 126] width 93 height 208
click at [477, 145] on div at bounding box center [419, 125] width 119 height 228
click at [461, 155] on div at bounding box center [418, 126] width 93 height 208
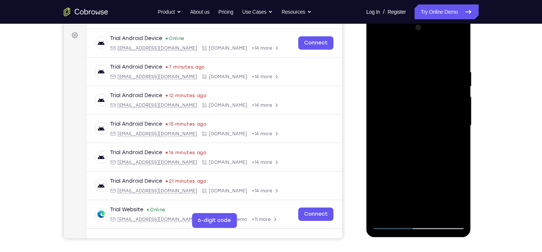
click at [459, 53] on div at bounding box center [418, 126] width 93 height 208
drag, startPoint x: 445, startPoint y: 69, endPoint x: 422, endPoint y: 58, distance: 25.7
click at [422, 58] on div at bounding box center [418, 126] width 93 height 208
click at [416, 66] on div at bounding box center [418, 126] width 93 height 208
click at [451, 102] on div at bounding box center [418, 126] width 93 height 208
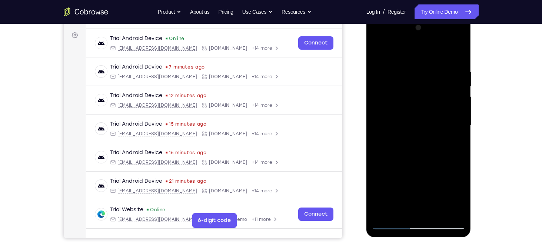
scroll to position [106, 0]
click at [451, 102] on div at bounding box center [418, 126] width 93 height 208
click at [448, 212] on div at bounding box center [418, 126] width 93 height 208
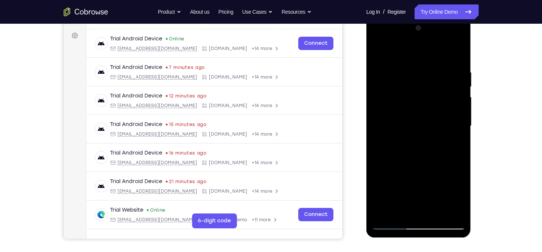
click at [460, 153] on div at bounding box center [418, 126] width 93 height 208
click at [446, 212] on div at bounding box center [418, 126] width 93 height 208
click at [458, 138] on div at bounding box center [418, 126] width 93 height 208
click at [457, 58] on div at bounding box center [418, 126] width 93 height 208
drag, startPoint x: 449, startPoint y: 74, endPoint x: 379, endPoint y: 74, distance: 70.4
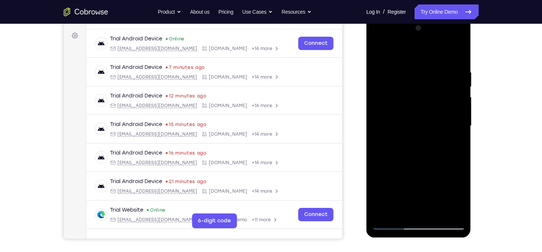
click at [379, 74] on div at bounding box center [418, 126] width 93 height 208
drag, startPoint x: 453, startPoint y: 63, endPoint x: 387, endPoint y: 72, distance: 66.6
click at [387, 72] on div at bounding box center [418, 126] width 93 height 208
click at [378, 67] on div at bounding box center [418, 126] width 93 height 208
click at [458, 89] on div at bounding box center [418, 126] width 93 height 208
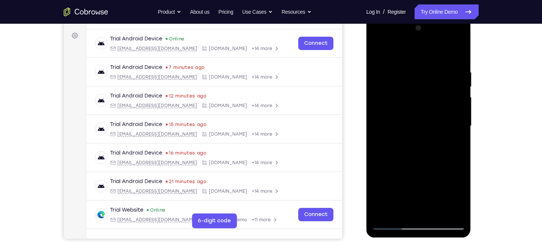
scroll to position [106, 0]
click at [458, 92] on div at bounding box center [418, 127] width 93 height 208
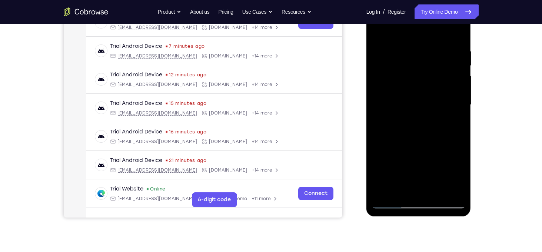
scroll to position [128, 0]
click at [460, 90] on div at bounding box center [418, 105] width 93 height 208
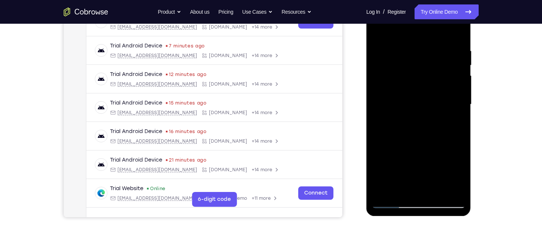
click at [460, 90] on div at bounding box center [418, 105] width 93 height 208
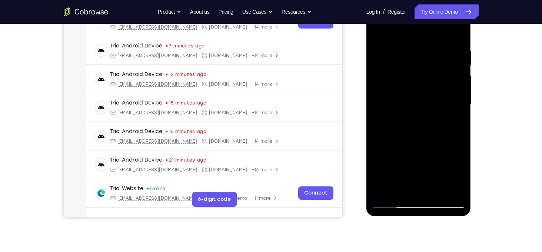
click at [460, 90] on div at bounding box center [418, 105] width 93 height 208
click at [458, 68] on div at bounding box center [418, 105] width 93 height 208
click at [377, 121] on div at bounding box center [418, 105] width 93 height 208
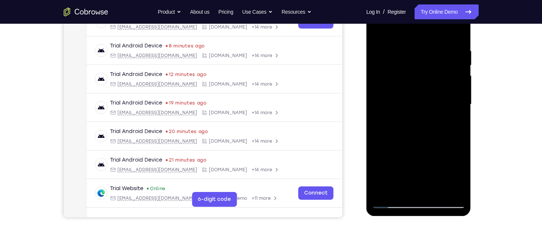
click at [456, 127] on div at bounding box center [418, 105] width 93 height 208
click at [444, 113] on div at bounding box center [418, 105] width 93 height 208
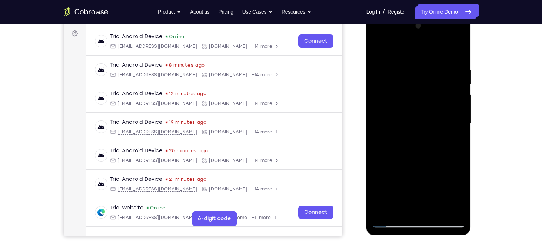
scroll to position [109, 0]
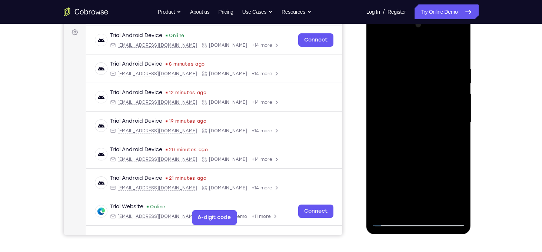
click at [457, 51] on div at bounding box center [418, 123] width 93 height 208
drag, startPoint x: 449, startPoint y: 67, endPoint x: 396, endPoint y: 65, distance: 53.1
click at [396, 65] on div at bounding box center [418, 123] width 93 height 208
drag, startPoint x: 414, startPoint y: 62, endPoint x: 847, endPoint y: 77, distance: 433.3
click at [472, 63] on html "Online web based iOS Simulators and Android Emulators. Run iPhone, iPad, Mobile…" at bounding box center [420, 124] width 106 height 222
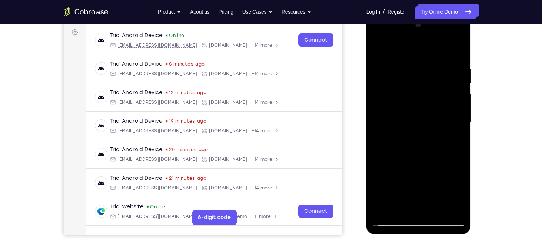
drag, startPoint x: 411, startPoint y: 69, endPoint x: 855, endPoint y: 53, distance: 444.0
click at [472, 40] on html "Online web based iOS Simulators and Android Emulators. Run iPhone, iPad, Mobile…" at bounding box center [420, 124] width 106 height 222
drag, startPoint x: 418, startPoint y: 71, endPoint x: 480, endPoint y: 57, distance: 63.8
click at [472, 57] on html "Online web based iOS Simulators and Android Emulators. Run iPhone, iPad, Mobile…" at bounding box center [420, 124] width 106 height 222
click at [424, 67] on div at bounding box center [418, 123] width 93 height 208
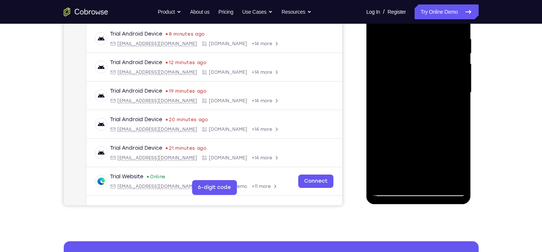
scroll to position [140, 0]
click at [459, 105] on div at bounding box center [418, 93] width 93 height 208
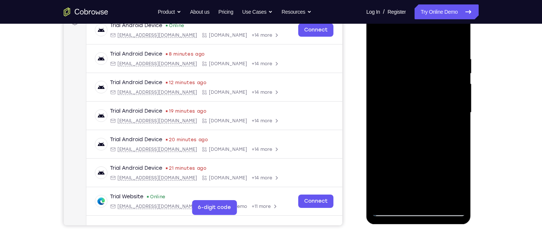
scroll to position [114, 0]
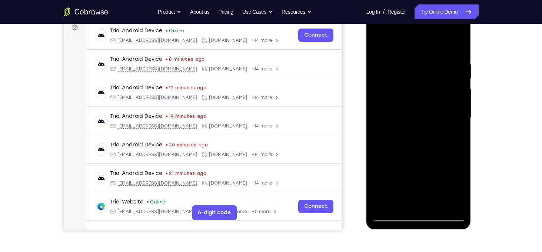
click at [457, 108] on div at bounding box center [418, 118] width 93 height 208
click at [459, 108] on div at bounding box center [418, 118] width 93 height 208
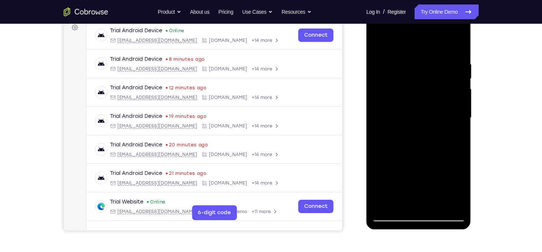
click at [459, 108] on div at bounding box center [418, 118] width 93 height 208
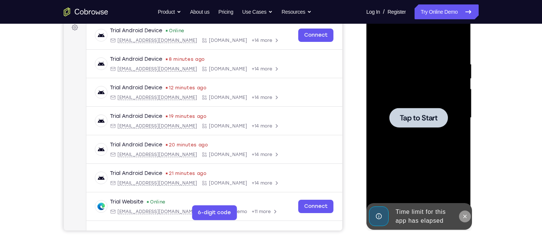
click at [465, 218] on icon at bounding box center [465, 217] width 6 height 6
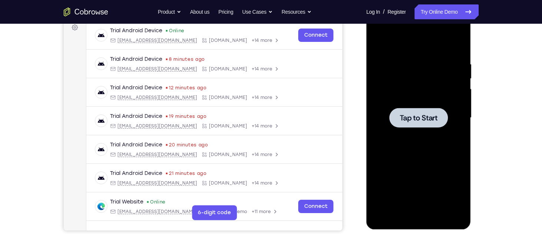
drag, startPoint x: 411, startPoint y: 118, endPoint x: 641, endPoint y: 79, distance: 233.4
click at [411, 118] on span "Tap to Start" at bounding box center [419, 117] width 38 height 7
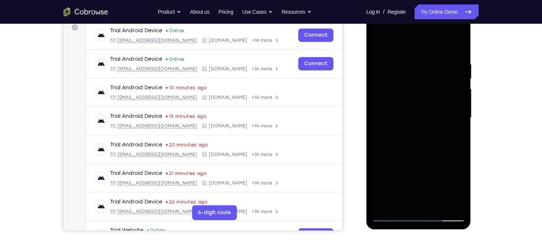
click at [418, 215] on div at bounding box center [418, 118] width 93 height 208
click at [419, 215] on div at bounding box center [418, 118] width 93 height 208
click at [453, 182] on div at bounding box center [418, 118] width 93 height 208
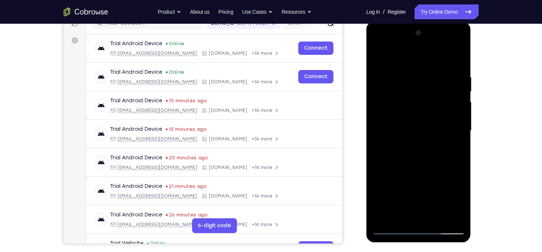
scroll to position [97, 0]
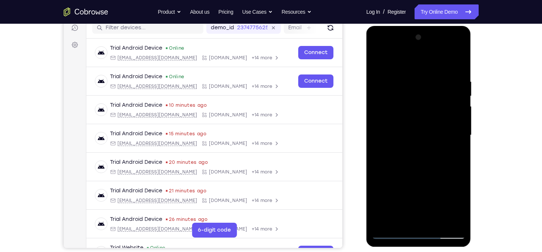
click at [395, 66] on div at bounding box center [418, 136] width 93 height 208
click at [452, 133] on div at bounding box center [418, 136] width 93 height 208
click at [410, 150] on div at bounding box center [418, 136] width 93 height 208
click at [408, 129] on div at bounding box center [418, 136] width 93 height 208
click at [404, 121] on div at bounding box center [418, 136] width 93 height 208
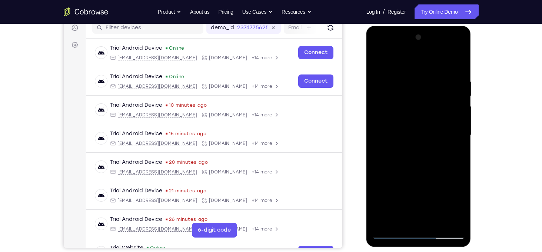
click at [411, 135] on div at bounding box center [418, 136] width 93 height 208
click at [422, 165] on div at bounding box center [418, 136] width 93 height 208
click at [406, 84] on div at bounding box center [418, 136] width 93 height 208
drag, startPoint x: 404, startPoint y: 69, endPoint x: 388, endPoint y: 17, distance: 55.1
click at [388, 26] on html "Online web based iOS Simulators and Android Emulators. Run iPhone, iPad, Mobile…" at bounding box center [420, 137] width 106 height 222
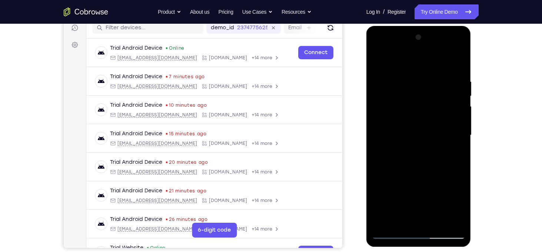
click at [459, 147] on div at bounding box center [418, 136] width 93 height 208
click at [381, 156] on div at bounding box center [418, 136] width 93 height 208
click at [457, 141] on div at bounding box center [418, 136] width 93 height 208
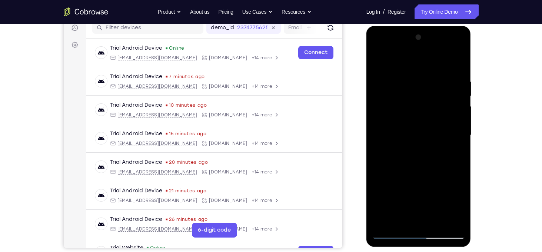
scroll to position [96, 0]
click at [381, 136] on div at bounding box center [418, 136] width 93 height 208
click at [457, 140] on div at bounding box center [418, 136] width 93 height 208
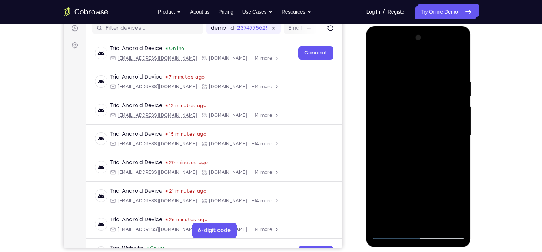
click at [456, 65] on div at bounding box center [418, 136] width 93 height 208
click at [456, 66] on div at bounding box center [418, 136] width 93 height 208
click at [430, 77] on div at bounding box center [418, 136] width 93 height 208
click at [460, 219] on div at bounding box center [418, 136] width 93 height 208
click at [457, 63] on div at bounding box center [418, 136] width 93 height 208
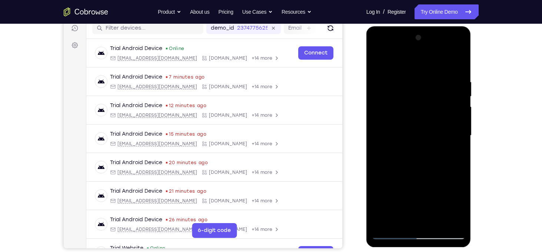
click at [438, 222] on div at bounding box center [418, 136] width 93 height 208
click at [430, 172] on div at bounding box center [418, 136] width 93 height 208
click at [422, 198] on div at bounding box center [418, 136] width 93 height 208
click at [404, 222] on div at bounding box center [418, 136] width 93 height 208
click at [400, 224] on div at bounding box center [418, 136] width 93 height 208
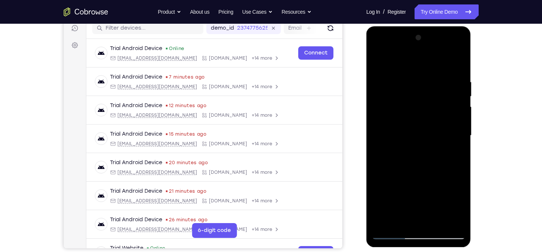
drag, startPoint x: 435, startPoint y: 190, endPoint x: 417, endPoint y: 96, distance: 95.8
click at [417, 96] on div at bounding box center [418, 136] width 93 height 208
drag, startPoint x: 416, startPoint y: 158, endPoint x: 410, endPoint y: 110, distance: 47.7
click at [410, 110] on div at bounding box center [418, 136] width 93 height 208
drag, startPoint x: 415, startPoint y: 188, endPoint x: 412, endPoint y: 135, distance: 52.7
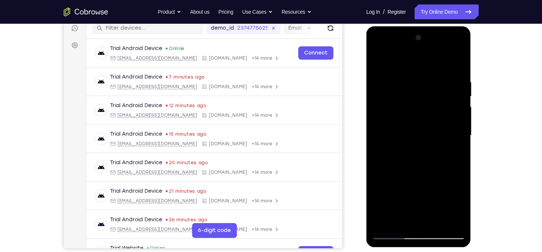
click at [412, 135] on div at bounding box center [418, 136] width 93 height 208
click at [378, 206] on div at bounding box center [418, 136] width 93 height 208
click at [405, 59] on div at bounding box center [418, 136] width 93 height 208
click at [389, 77] on div at bounding box center [418, 136] width 93 height 208
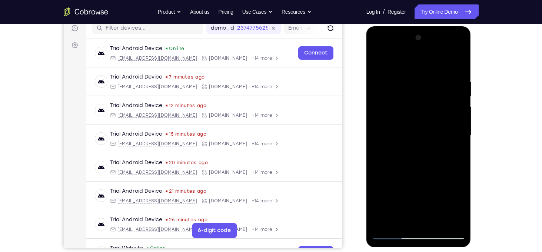
click at [413, 221] on div at bounding box center [418, 136] width 93 height 208
click at [402, 221] on div at bounding box center [418, 136] width 93 height 208
click at [439, 206] on div at bounding box center [418, 136] width 93 height 208
click at [425, 131] on div at bounding box center [418, 136] width 93 height 208
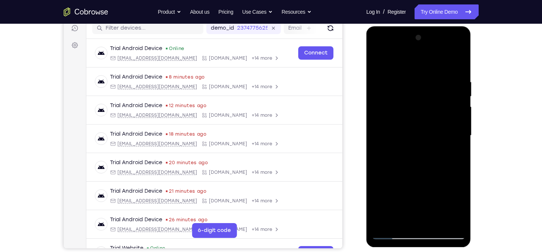
click at [443, 221] on div at bounding box center [418, 136] width 93 height 208
click at [454, 220] on div at bounding box center [418, 136] width 93 height 208
click at [456, 66] on div at bounding box center [418, 136] width 93 height 208
click at [434, 223] on div at bounding box center [418, 136] width 93 height 208
click at [413, 130] on div at bounding box center [418, 136] width 93 height 208
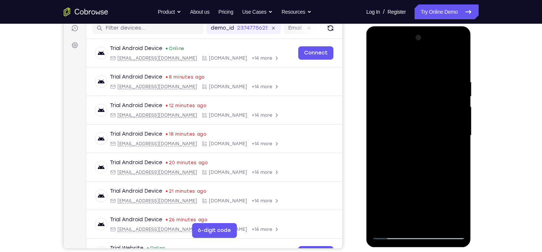
click at [434, 145] on div at bounding box center [418, 136] width 93 height 208
click at [451, 142] on div at bounding box center [418, 136] width 93 height 208
click at [462, 205] on div at bounding box center [418, 136] width 93 height 208
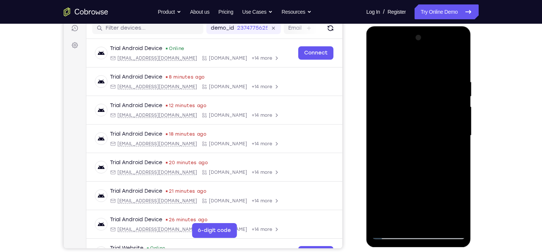
click at [462, 205] on div at bounding box center [418, 136] width 93 height 208
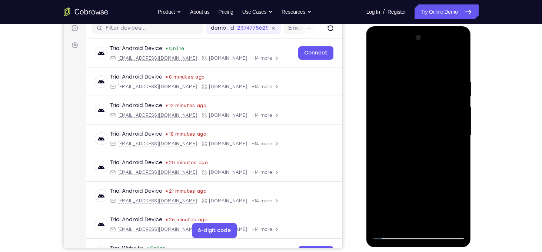
click at [462, 205] on div at bounding box center [418, 136] width 93 height 208
click at [386, 142] on div at bounding box center [418, 136] width 93 height 208
click at [430, 138] on div at bounding box center [418, 136] width 93 height 208
click at [451, 137] on div at bounding box center [418, 136] width 93 height 208
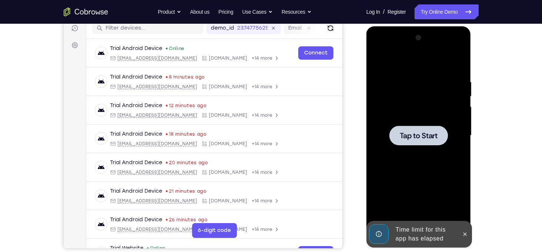
click at [435, 136] on span "Tap to Start" at bounding box center [419, 135] width 38 height 7
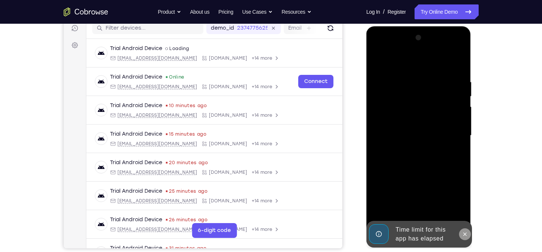
click at [465, 232] on icon at bounding box center [465, 234] width 6 height 6
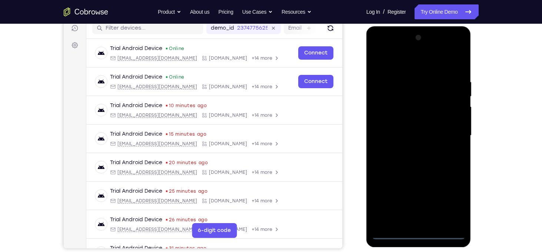
click at [417, 234] on div at bounding box center [418, 136] width 93 height 208
click at [448, 207] on div at bounding box center [418, 136] width 93 height 208
click at [400, 62] on div at bounding box center [418, 136] width 93 height 208
click at [450, 131] on div at bounding box center [418, 136] width 93 height 208
click at [408, 148] on div at bounding box center [418, 136] width 93 height 208
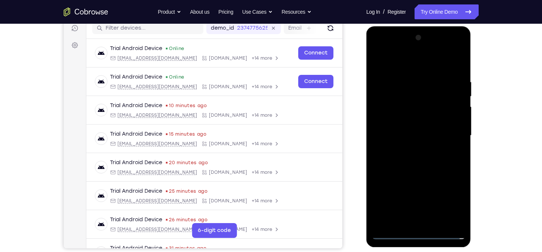
click at [404, 127] on div at bounding box center [418, 136] width 93 height 208
click at [402, 124] on div at bounding box center [418, 136] width 93 height 208
click at [417, 135] on div at bounding box center [418, 136] width 93 height 208
click at [414, 164] on div at bounding box center [418, 136] width 93 height 208
click at [435, 222] on div at bounding box center [418, 136] width 93 height 208
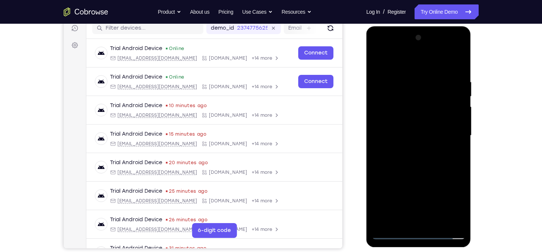
click at [416, 176] on div at bounding box center [418, 136] width 93 height 208
click at [404, 113] on div at bounding box center [418, 136] width 93 height 208
click at [422, 136] on div at bounding box center [418, 136] width 93 height 208
click at [450, 137] on div at bounding box center [418, 136] width 93 height 208
click at [387, 123] on div at bounding box center [418, 136] width 93 height 208
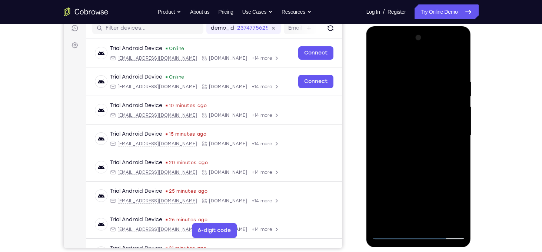
click at [399, 149] on div at bounding box center [418, 136] width 93 height 208
click at [453, 143] on div at bounding box center [418, 136] width 93 height 208
drag, startPoint x: 428, startPoint y: 68, endPoint x: 414, endPoint y: 20, distance: 49.8
click at [414, 26] on html "Online web based iOS Simulators and Android Emulators. Run iPhone, iPad, Mobile…" at bounding box center [420, 137] width 106 height 222
click at [457, 209] on div at bounding box center [418, 136] width 93 height 208
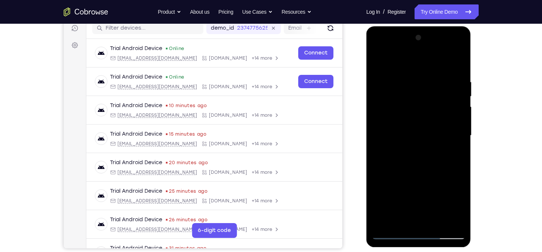
click at [457, 209] on div at bounding box center [418, 136] width 93 height 208
click at [403, 224] on div at bounding box center [418, 136] width 93 height 208
click at [379, 189] on div at bounding box center [418, 136] width 93 height 208
click at [377, 65] on div at bounding box center [418, 136] width 93 height 208
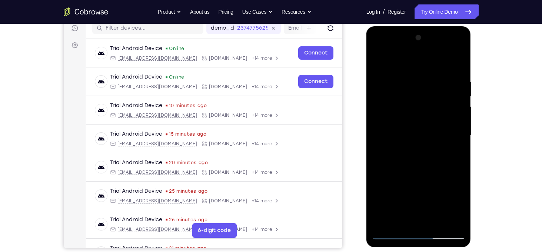
click at [378, 62] on div at bounding box center [418, 136] width 93 height 208
click at [414, 81] on div at bounding box center [418, 136] width 93 height 208
click at [450, 219] on div at bounding box center [418, 136] width 93 height 208
click at [462, 146] on div at bounding box center [418, 136] width 93 height 208
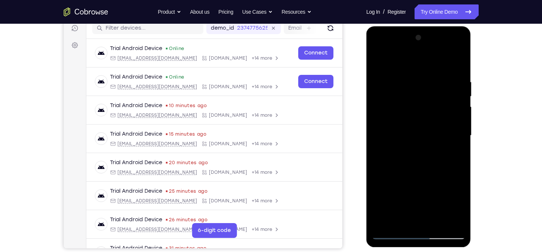
click at [462, 146] on div at bounding box center [418, 136] width 93 height 208
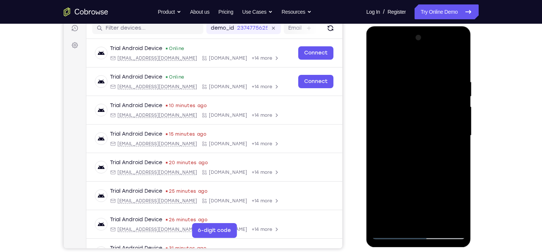
click at [462, 146] on div at bounding box center [418, 136] width 93 height 208
click at [455, 63] on div at bounding box center [418, 136] width 93 height 208
drag, startPoint x: 454, startPoint y: 79, endPoint x: 376, endPoint y: 75, distance: 78.7
click at [376, 75] on div at bounding box center [418, 136] width 93 height 208
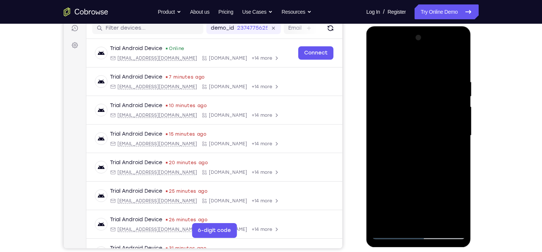
click at [404, 75] on div at bounding box center [418, 136] width 93 height 208
click at [455, 107] on div at bounding box center [418, 136] width 93 height 208
click at [379, 146] on div at bounding box center [418, 136] width 93 height 208
click at [379, 149] on div at bounding box center [418, 136] width 93 height 208
click at [460, 138] on div at bounding box center [418, 136] width 93 height 208
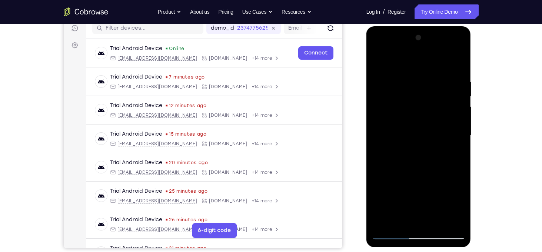
click at [457, 141] on div at bounding box center [418, 136] width 93 height 208
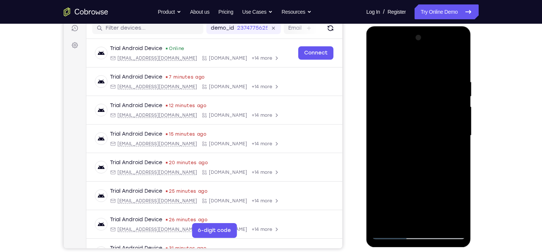
click at [457, 141] on div at bounding box center [418, 136] width 93 height 208
click at [456, 63] on div at bounding box center [418, 136] width 93 height 208
drag, startPoint x: 455, startPoint y: 76, endPoint x: 377, endPoint y: 89, distance: 78.6
click at [377, 89] on div at bounding box center [418, 136] width 93 height 208
drag, startPoint x: 414, startPoint y: 86, endPoint x: 448, endPoint y: 93, distance: 34.8
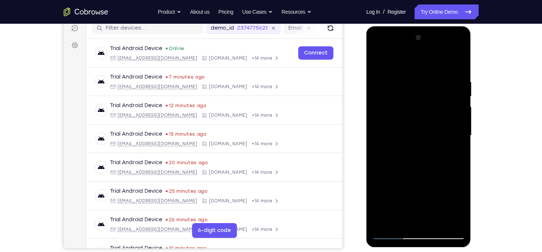
click at [448, 93] on div at bounding box center [418, 136] width 93 height 208
drag, startPoint x: 434, startPoint y: 81, endPoint x: 839, endPoint y: 121, distance: 406.8
click at [472, 95] on html "Online web based iOS Simulators and Android Emulators. Run iPhone, iPad, Mobile…" at bounding box center [420, 137] width 106 height 222
drag, startPoint x: 433, startPoint y: 87, endPoint x: 462, endPoint y: 87, distance: 28.2
click at [462, 87] on div at bounding box center [418, 136] width 93 height 208
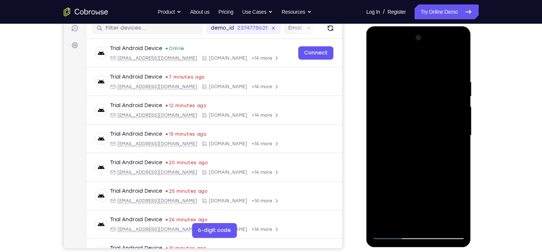
click at [443, 159] on div at bounding box center [418, 136] width 93 height 208
click at [437, 224] on div at bounding box center [418, 136] width 93 height 208
click at [381, 57] on div at bounding box center [418, 136] width 93 height 208
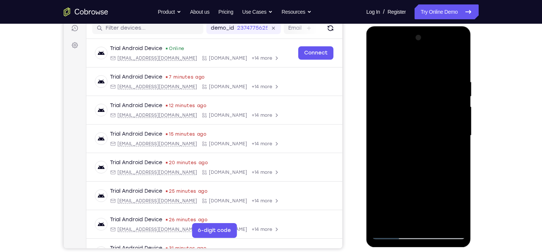
drag, startPoint x: 437, startPoint y: 77, endPoint x: 384, endPoint y: 85, distance: 53.7
click at [384, 85] on div at bounding box center [418, 136] width 93 height 208
drag, startPoint x: 446, startPoint y: 69, endPoint x: 376, endPoint y: 66, distance: 70.9
click at [376, 66] on div at bounding box center [418, 136] width 93 height 208
click at [409, 75] on div at bounding box center [418, 136] width 93 height 208
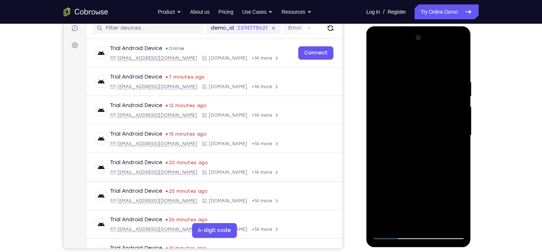
click at [460, 110] on div at bounding box center [418, 136] width 93 height 208
click at [458, 90] on div at bounding box center [418, 136] width 93 height 208
click at [455, 85] on div at bounding box center [418, 136] width 93 height 208
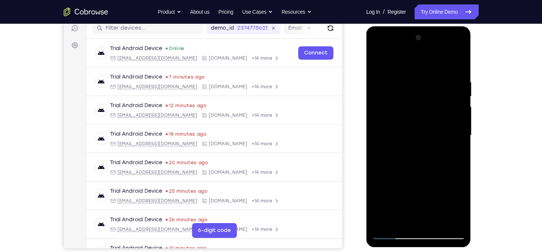
click at [455, 85] on div at bounding box center [418, 136] width 93 height 208
click at [380, 113] on div at bounding box center [418, 136] width 93 height 208
click at [447, 222] on div at bounding box center [418, 136] width 93 height 208
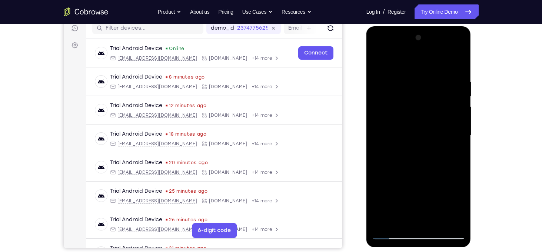
click at [460, 165] on div at bounding box center [418, 136] width 93 height 208
click at [448, 219] on div at bounding box center [418, 136] width 93 height 208
click at [457, 163] on div at bounding box center [418, 136] width 93 height 208
click at [457, 141] on div at bounding box center [418, 136] width 93 height 208
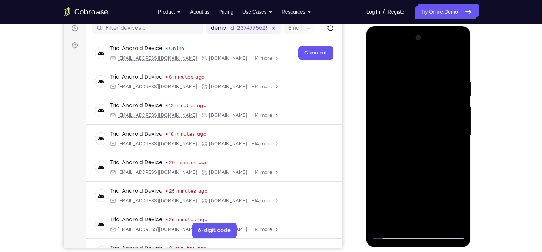
click at [449, 85] on div at bounding box center [418, 136] width 93 height 208
click at [450, 93] on div at bounding box center [418, 136] width 93 height 208
click at [379, 133] on div at bounding box center [418, 136] width 93 height 208
click at [452, 115] on div at bounding box center [418, 136] width 93 height 208
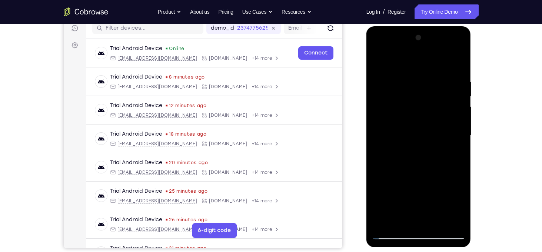
click at [452, 115] on div at bounding box center [418, 136] width 93 height 208
click at [457, 82] on div at bounding box center [418, 136] width 93 height 208
click at [457, 63] on div at bounding box center [418, 136] width 93 height 208
click at [436, 222] on div at bounding box center [418, 136] width 93 height 208
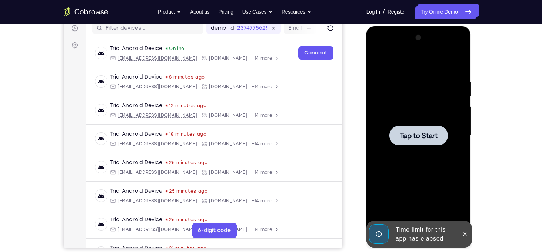
click at [425, 139] on span "Tap to Start" at bounding box center [419, 135] width 38 height 7
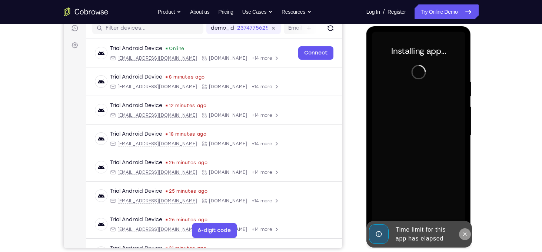
click at [463, 234] on icon at bounding box center [465, 234] width 6 height 6
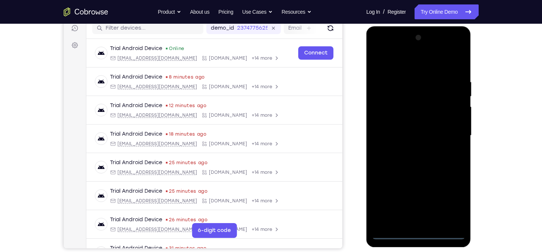
click at [418, 234] on div at bounding box center [418, 136] width 93 height 208
click at [448, 204] on div at bounding box center [418, 136] width 93 height 208
click at [386, 67] on div at bounding box center [418, 136] width 93 height 208
click at [450, 133] on div at bounding box center [418, 136] width 93 height 208
click at [414, 149] on div at bounding box center [418, 136] width 93 height 208
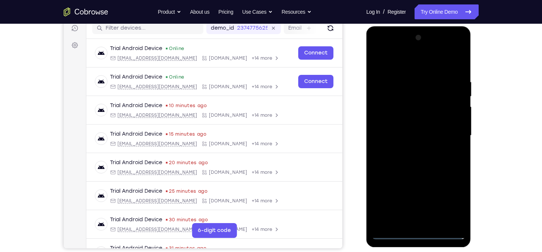
click at [415, 128] on div at bounding box center [418, 136] width 93 height 208
click at [408, 124] on div at bounding box center [418, 136] width 93 height 208
click at [415, 139] on div at bounding box center [418, 136] width 93 height 208
click at [430, 163] on div at bounding box center [418, 136] width 93 height 208
click at [432, 166] on div at bounding box center [418, 136] width 93 height 208
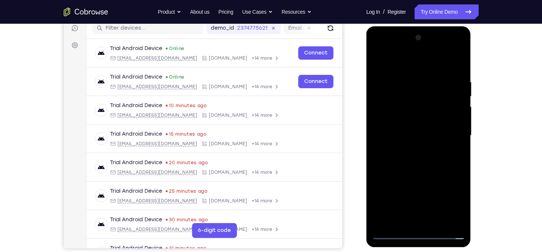
click at [432, 166] on div at bounding box center [418, 136] width 93 height 208
drag, startPoint x: 437, startPoint y: 185, endPoint x: 440, endPoint y: 141, distance: 43.8
click at [440, 141] on div at bounding box center [418, 136] width 93 height 208
click at [439, 222] on div at bounding box center [418, 136] width 93 height 208
click at [427, 176] on div at bounding box center [418, 136] width 93 height 208
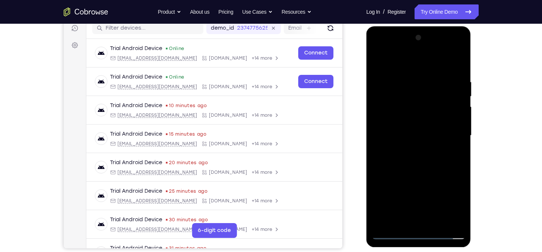
click at [424, 118] on div at bounding box center [418, 136] width 93 height 208
click at [432, 119] on div at bounding box center [418, 136] width 93 height 208
click at [450, 116] on div at bounding box center [418, 136] width 93 height 208
click at [399, 219] on div at bounding box center [418, 136] width 93 height 208
drag, startPoint x: 438, startPoint y: 194, endPoint x: 421, endPoint y: 97, distance: 98.6
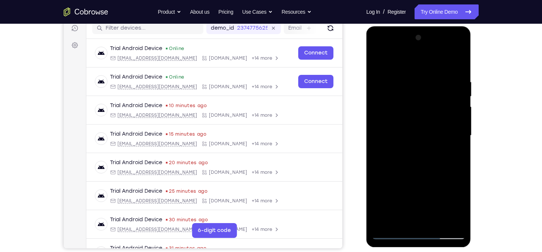
click at [421, 97] on div at bounding box center [418, 136] width 93 height 208
drag, startPoint x: 403, startPoint y: 212, endPoint x: 391, endPoint y: 145, distance: 67.9
click at [391, 145] on div at bounding box center [418, 136] width 93 height 208
click at [380, 189] on div at bounding box center [418, 136] width 93 height 208
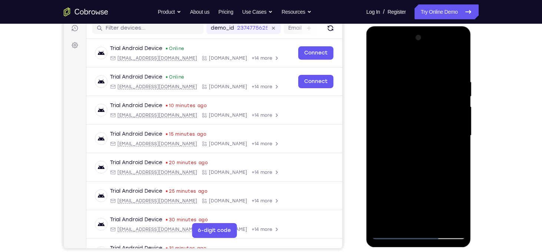
click at [383, 124] on div at bounding box center [418, 136] width 93 height 208
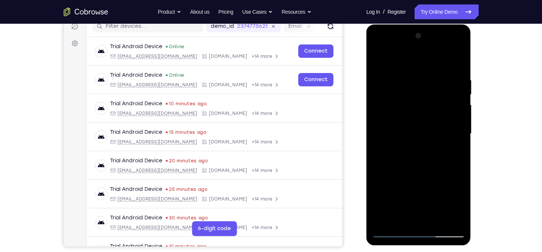
click at [432, 101] on div at bounding box center [418, 134] width 93 height 208
click at [452, 105] on div at bounding box center [418, 134] width 93 height 208
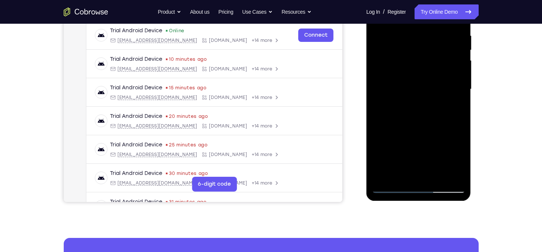
scroll to position [143, 0]
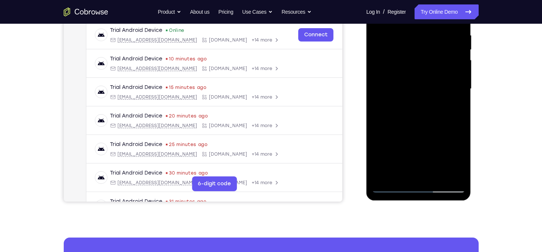
click at [398, 176] on div at bounding box center [418, 89] width 93 height 208
click at [439, 147] on div at bounding box center [418, 89] width 93 height 208
click at [427, 90] on div at bounding box center [418, 89] width 93 height 208
click at [426, 57] on div at bounding box center [418, 89] width 93 height 208
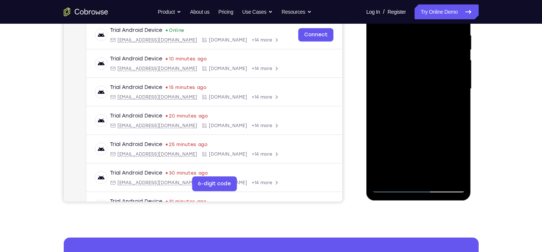
click at [444, 58] on div at bounding box center [418, 89] width 93 height 208
click at [400, 175] on div at bounding box center [418, 89] width 93 height 208
click at [391, 133] on div at bounding box center [418, 89] width 93 height 208
click at [388, 80] on div at bounding box center [418, 89] width 93 height 208
click at [418, 65] on div at bounding box center [418, 89] width 93 height 208
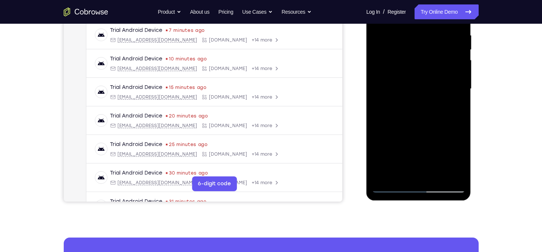
click at [452, 59] on div at bounding box center [418, 89] width 93 height 208
click at [399, 175] on div at bounding box center [418, 89] width 93 height 208
click at [381, 157] on div at bounding box center [418, 89] width 93 height 208
click at [390, 132] on div at bounding box center [418, 89] width 93 height 208
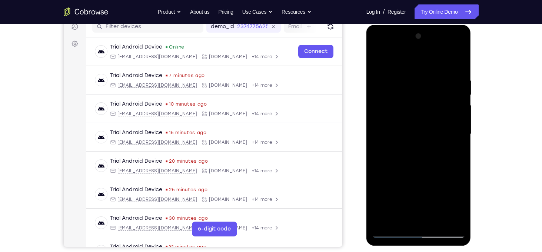
scroll to position [95, 0]
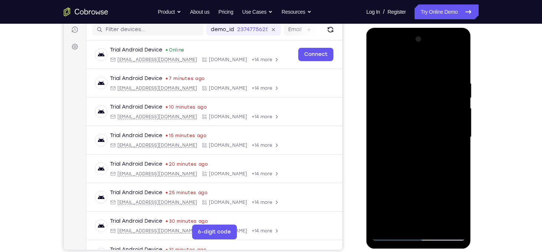
click at [380, 66] on div at bounding box center [418, 137] width 93 height 208
click at [377, 65] on div at bounding box center [418, 137] width 93 height 208
click at [408, 77] on div at bounding box center [418, 137] width 93 height 208
click at [461, 121] on div at bounding box center [418, 137] width 93 height 208
click at [449, 222] on div at bounding box center [418, 137] width 93 height 208
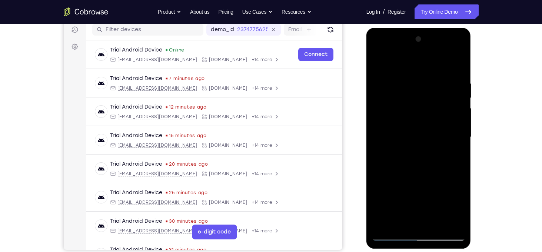
click at [454, 176] on div at bounding box center [418, 137] width 93 height 208
click at [448, 224] on div at bounding box center [418, 137] width 93 height 208
click at [460, 162] on div at bounding box center [418, 137] width 93 height 208
click at [457, 63] on div at bounding box center [418, 137] width 93 height 208
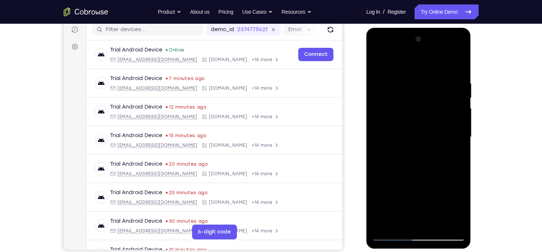
drag, startPoint x: 458, startPoint y: 77, endPoint x: 383, endPoint y: 75, distance: 74.9
click at [383, 75] on div at bounding box center [418, 137] width 93 height 208
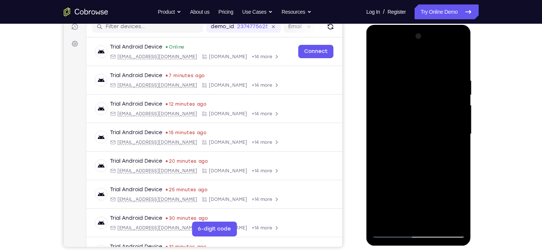
scroll to position [98, 0]
drag, startPoint x: 426, startPoint y: 82, endPoint x: 427, endPoint y: 140, distance: 58.6
click at [427, 140] on div at bounding box center [418, 134] width 93 height 208
drag, startPoint x: 440, startPoint y: 79, endPoint x: 436, endPoint y: 75, distance: 6.0
click at [436, 75] on div at bounding box center [418, 134] width 93 height 208
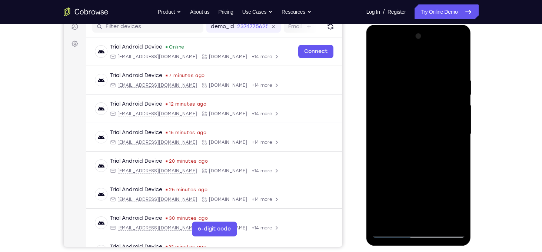
click at [406, 79] on div at bounding box center [418, 134] width 93 height 208
click at [458, 101] on div at bounding box center [418, 134] width 93 height 208
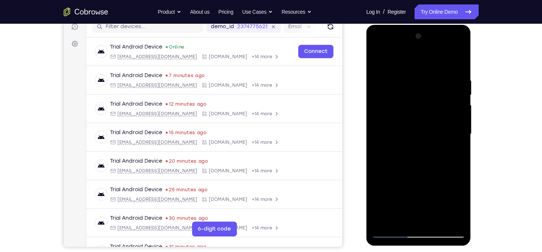
click at [458, 101] on div at bounding box center [418, 134] width 93 height 208
click at [460, 97] on div at bounding box center [418, 134] width 93 height 208
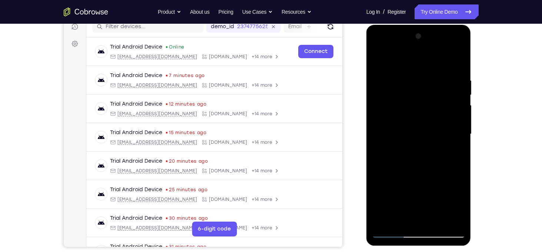
click at [460, 97] on div at bounding box center [418, 134] width 93 height 208
click at [459, 63] on div at bounding box center [418, 134] width 93 height 208
drag, startPoint x: 454, startPoint y: 75, endPoint x: 390, endPoint y: 62, distance: 65.4
click at [390, 62] on div at bounding box center [418, 134] width 93 height 208
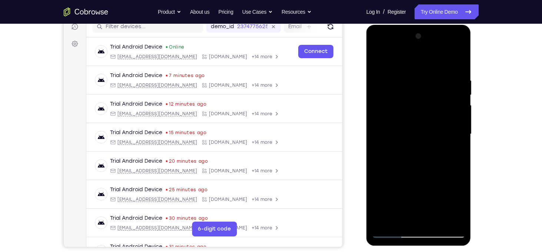
drag, startPoint x: 446, startPoint y: 79, endPoint x: 392, endPoint y: 92, distance: 55.6
click at [392, 92] on div at bounding box center [418, 134] width 93 height 208
drag, startPoint x: 386, startPoint y: 78, endPoint x: 409, endPoint y: 86, distance: 23.4
click at [409, 86] on div at bounding box center [418, 134] width 93 height 208
click at [391, 83] on div at bounding box center [418, 134] width 93 height 208
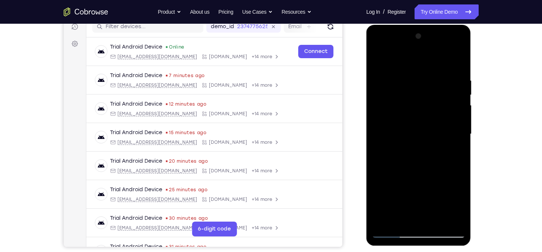
click at [457, 92] on div at bounding box center [418, 134] width 93 height 208
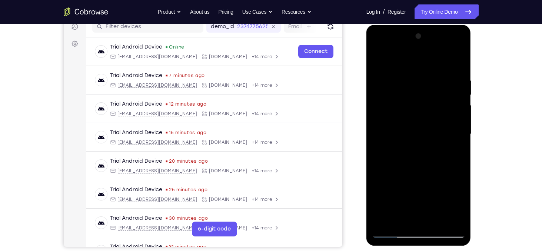
click at [457, 92] on div at bounding box center [418, 134] width 93 height 208
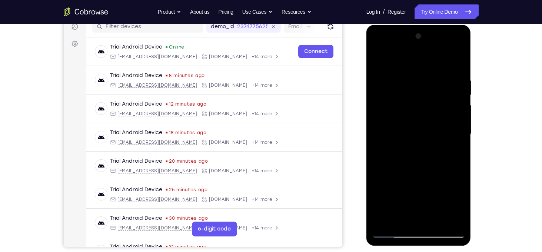
click at [457, 92] on div at bounding box center [418, 134] width 93 height 208
click at [460, 62] on div at bounding box center [418, 134] width 93 height 208
drag, startPoint x: 453, startPoint y: 82, endPoint x: 397, endPoint y: 80, distance: 56.8
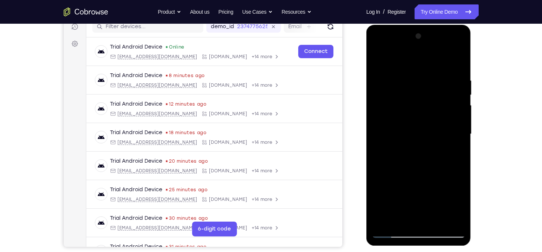
click at [397, 80] on div at bounding box center [418, 134] width 93 height 208
drag, startPoint x: 442, startPoint y: 75, endPoint x: 402, endPoint y: 75, distance: 40.0
click at [402, 75] on div at bounding box center [418, 134] width 93 height 208
click at [384, 81] on div at bounding box center [418, 134] width 93 height 208
click at [459, 97] on div at bounding box center [418, 134] width 93 height 208
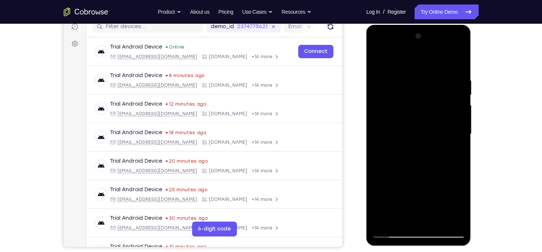
click at [384, 124] on div at bounding box center [418, 134] width 93 height 208
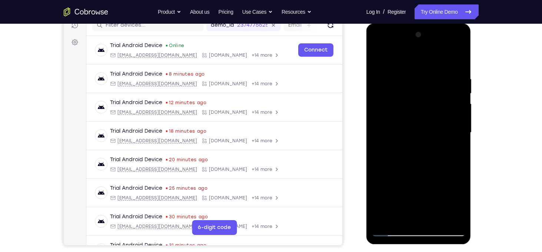
click at [454, 113] on div at bounding box center [418, 133] width 93 height 208
click at [459, 113] on div at bounding box center [418, 133] width 93 height 208
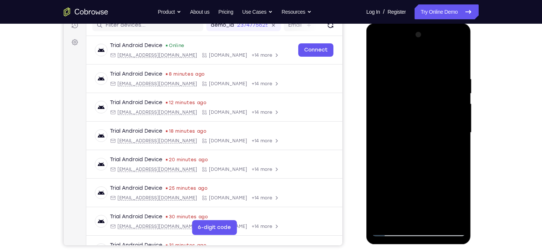
click at [459, 113] on div at bounding box center [418, 133] width 93 height 208
click at [459, 59] on div at bounding box center [418, 133] width 93 height 208
drag, startPoint x: 456, startPoint y: 77, endPoint x: 389, endPoint y: 90, distance: 67.9
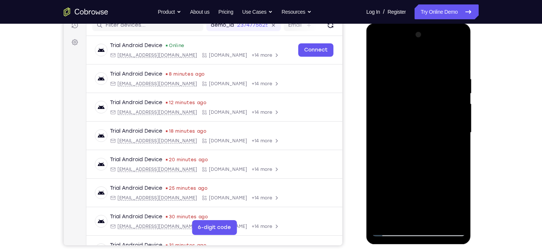
click at [389, 90] on div at bounding box center [418, 133] width 93 height 208
drag, startPoint x: 444, startPoint y: 76, endPoint x: 400, endPoint y: 89, distance: 45.9
click at [400, 89] on div at bounding box center [418, 133] width 93 height 208
click at [439, 218] on div at bounding box center [418, 133] width 93 height 208
click at [415, 115] on div at bounding box center [418, 133] width 93 height 208
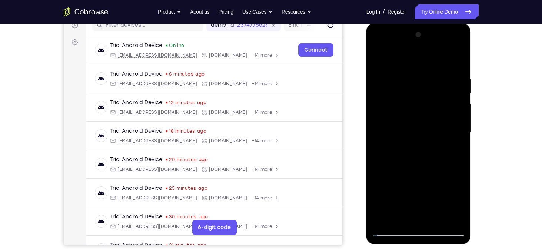
click at [432, 143] on div at bounding box center [418, 133] width 93 height 208
click at [454, 139] on div at bounding box center [418, 133] width 93 height 208
click at [392, 133] on div at bounding box center [418, 133] width 93 height 208
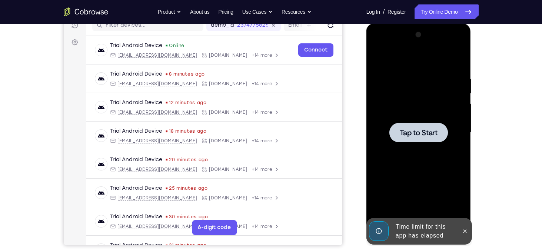
click at [434, 136] on span "Tap to Start" at bounding box center [419, 132] width 38 height 7
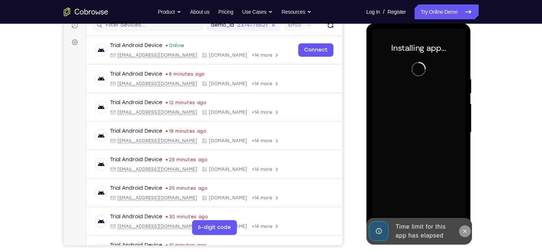
click at [465, 234] on icon at bounding box center [465, 231] width 6 height 6
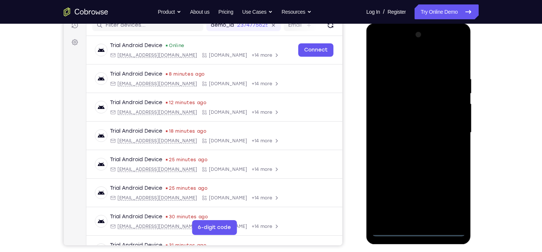
click at [424, 229] on div at bounding box center [418, 133] width 93 height 208
click at [452, 200] on div at bounding box center [418, 133] width 93 height 208
click at [383, 63] on div at bounding box center [418, 133] width 93 height 208
click at [451, 132] on div at bounding box center [418, 133] width 93 height 208
click at [414, 147] on div at bounding box center [418, 133] width 93 height 208
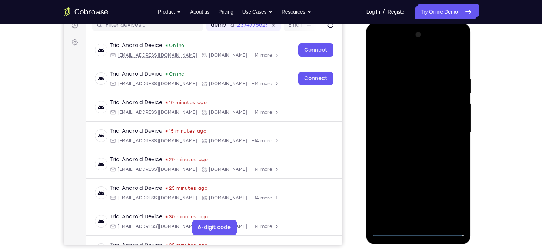
click at [410, 129] on div at bounding box center [418, 133] width 93 height 208
click at [405, 117] on div at bounding box center [418, 133] width 93 height 208
click at [423, 132] on div at bounding box center [418, 133] width 93 height 208
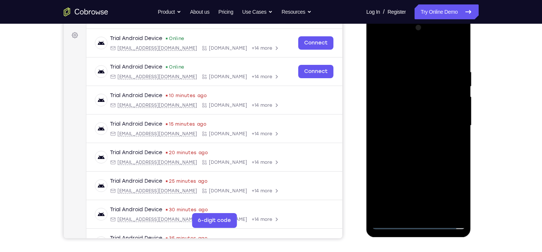
scroll to position [107, 0]
click at [423, 158] on div at bounding box center [418, 126] width 93 height 208
click at [433, 156] on div at bounding box center [418, 126] width 93 height 208
click at [439, 216] on div at bounding box center [418, 126] width 93 height 208
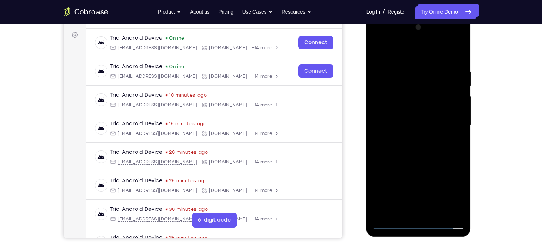
click at [429, 162] on div at bounding box center [418, 126] width 93 height 208
click at [441, 103] on div at bounding box center [418, 126] width 93 height 208
drag, startPoint x: 456, startPoint y: 123, endPoint x: 459, endPoint y: 158, distance: 34.2
click at [459, 158] on div at bounding box center [418, 126] width 93 height 208
drag, startPoint x: 427, startPoint y: 105, endPoint x: 427, endPoint y: 136, distance: 31.9
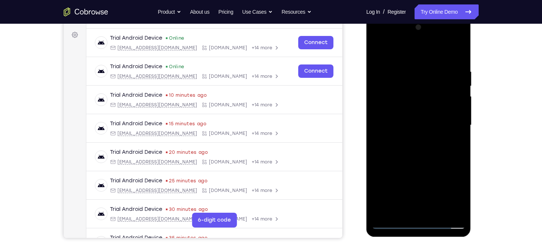
click at [427, 136] on div at bounding box center [418, 126] width 93 height 208
click at [409, 136] on div at bounding box center [418, 126] width 93 height 208
click at [436, 167] on div at bounding box center [418, 126] width 93 height 208
click at [452, 166] on div at bounding box center [418, 126] width 93 height 208
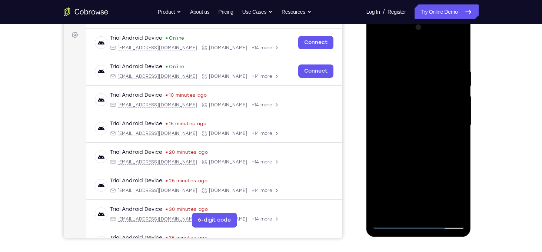
click at [464, 196] on div at bounding box center [418, 126] width 93 height 208
click at [395, 127] on div at bounding box center [418, 126] width 93 height 208
drag, startPoint x: 450, startPoint y: 147, endPoint x: 456, endPoint y: 194, distance: 46.8
click at [456, 194] on div at bounding box center [418, 126] width 93 height 208
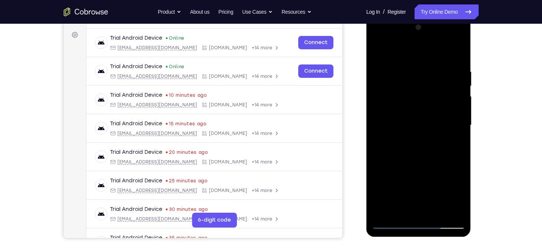
click at [426, 130] on div at bounding box center [418, 126] width 93 height 208
click at [451, 127] on div at bounding box center [418, 126] width 93 height 208
click at [401, 208] on div at bounding box center [418, 126] width 93 height 208
click at [379, 180] on div at bounding box center [418, 126] width 93 height 208
click at [439, 168] on div at bounding box center [418, 126] width 93 height 208
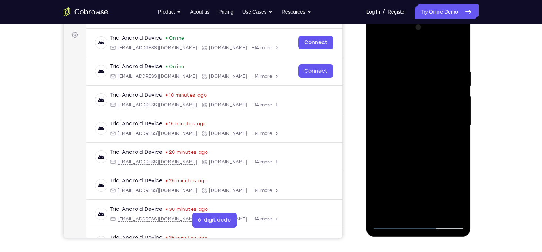
click at [456, 142] on div at bounding box center [418, 126] width 93 height 208
click at [395, 125] on div at bounding box center [418, 126] width 93 height 208
click at [420, 115] on div at bounding box center [418, 126] width 93 height 208
click at [451, 104] on div at bounding box center [418, 126] width 93 height 208
click at [393, 89] on div at bounding box center [418, 126] width 93 height 208
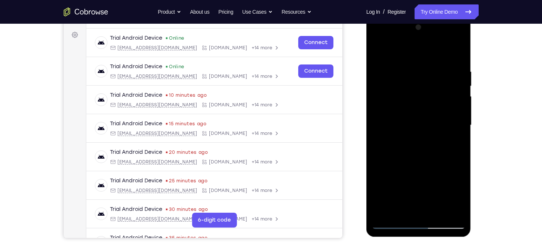
click at [377, 54] on div at bounding box center [418, 126] width 93 height 208
click at [409, 70] on div at bounding box center [418, 126] width 93 height 208
click at [461, 104] on div at bounding box center [418, 126] width 93 height 208
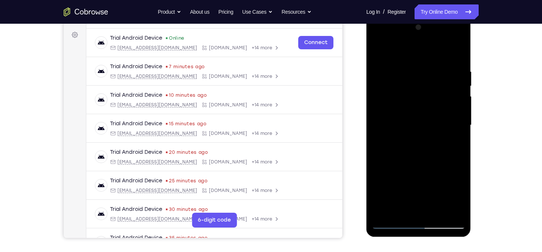
click at [460, 125] on div at bounding box center [418, 126] width 93 height 208
click at [383, 161] on div at bounding box center [418, 126] width 93 height 208
click at [446, 89] on div at bounding box center [418, 126] width 93 height 208
click at [451, 102] on div at bounding box center [418, 126] width 93 height 208
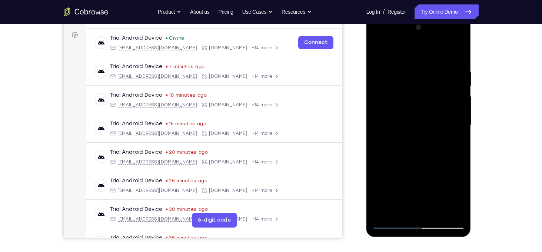
click at [458, 110] on div at bounding box center [418, 126] width 93 height 208
click at [460, 112] on div at bounding box center [418, 126] width 93 height 208
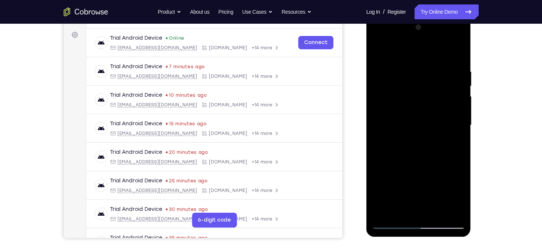
click at [460, 112] on div at bounding box center [418, 126] width 93 height 208
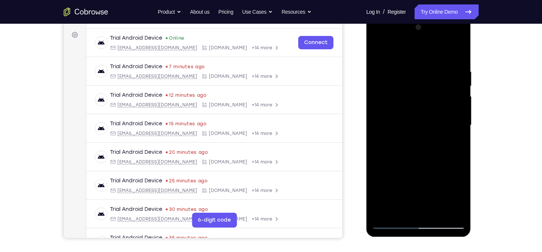
click at [379, 125] on div at bounding box center [418, 126] width 93 height 208
click at [447, 213] on div at bounding box center [418, 126] width 93 height 208
click at [456, 140] on div at bounding box center [418, 126] width 93 height 208
click at [450, 212] on div at bounding box center [418, 126] width 93 height 208
click at [382, 52] on div at bounding box center [418, 126] width 93 height 208
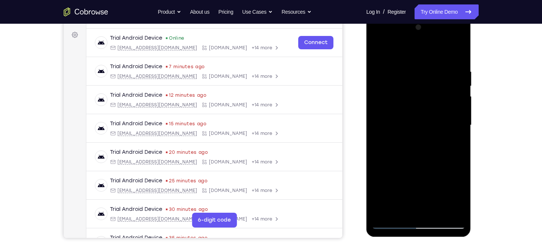
click at [450, 134] on div at bounding box center [418, 126] width 93 height 208
click at [380, 52] on div at bounding box center [418, 126] width 93 height 208
click at [437, 214] on div at bounding box center [418, 126] width 93 height 208
click at [407, 102] on div at bounding box center [418, 126] width 93 height 208
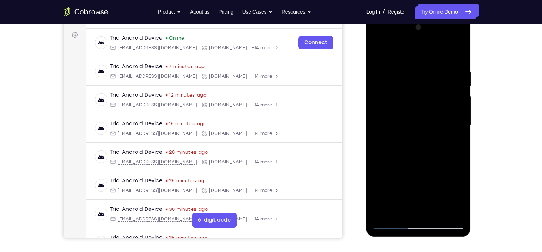
click at [429, 148] on div at bounding box center [418, 126] width 93 height 208
click at [453, 151] on div at bounding box center [418, 126] width 93 height 208
click at [461, 194] on div at bounding box center [418, 126] width 93 height 208
click at [387, 126] on div at bounding box center [418, 126] width 93 height 208
click at [411, 129] on div at bounding box center [418, 126] width 93 height 208
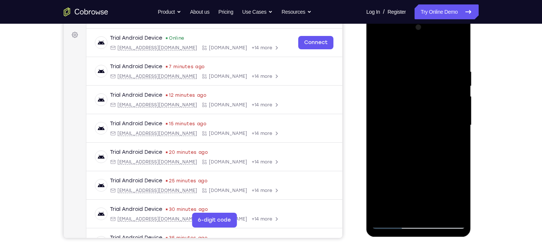
click at [453, 128] on div at bounding box center [418, 126] width 93 height 208
click at [389, 132] on div at bounding box center [418, 126] width 93 height 208
click at [427, 103] on div at bounding box center [418, 126] width 93 height 208
click at [447, 100] on div at bounding box center [418, 126] width 93 height 208
click at [437, 92] on div at bounding box center [418, 126] width 93 height 208
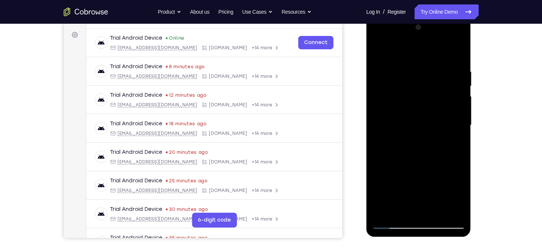
click at [447, 95] on div at bounding box center [418, 126] width 93 height 208
click at [402, 208] on div at bounding box center [418, 126] width 93 height 208
click at [379, 169] on div at bounding box center [418, 126] width 93 height 208
click at [399, 114] on div at bounding box center [418, 126] width 93 height 208
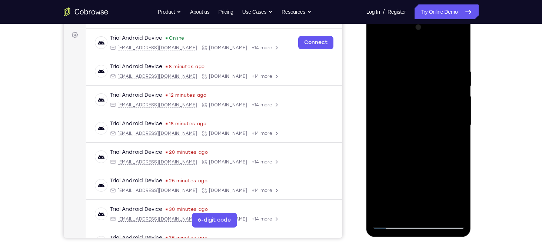
click at [416, 130] on div at bounding box center [418, 126] width 93 height 208
click at [440, 126] on div at bounding box center [418, 126] width 93 height 208
click at [412, 119] on div at bounding box center [418, 126] width 93 height 208
click at [378, 56] on div at bounding box center [418, 126] width 93 height 208
click at [381, 51] on div at bounding box center [418, 126] width 93 height 208
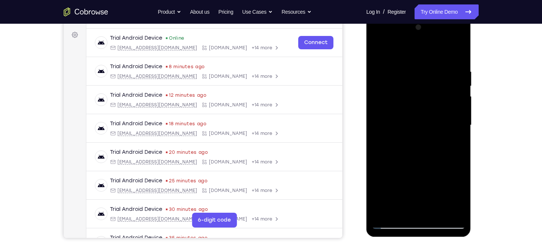
drag, startPoint x: 457, startPoint y: 71, endPoint x: 407, endPoint y: 62, distance: 51.1
click at [407, 62] on div at bounding box center [418, 126] width 93 height 208
drag, startPoint x: 440, startPoint y: 76, endPoint x: 403, endPoint y: 75, distance: 36.7
click at [403, 75] on div at bounding box center [418, 126] width 93 height 208
click at [387, 66] on div at bounding box center [418, 126] width 93 height 208
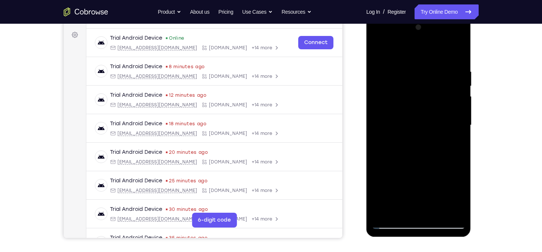
click at [458, 114] on div at bounding box center [418, 126] width 93 height 208
click at [456, 118] on div at bounding box center [418, 126] width 93 height 208
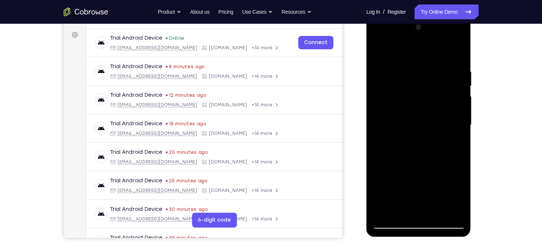
click at [456, 118] on div at bounding box center [418, 126] width 93 height 208
click at [457, 53] on div at bounding box center [418, 126] width 93 height 208
drag, startPoint x: 455, startPoint y: 72, endPoint x: 379, endPoint y: 75, distance: 76.8
click at [379, 75] on div at bounding box center [418, 126] width 93 height 208
drag, startPoint x: 453, startPoint y: 73, endPoint x: 397, endPoint y: 91, distance: 59.6
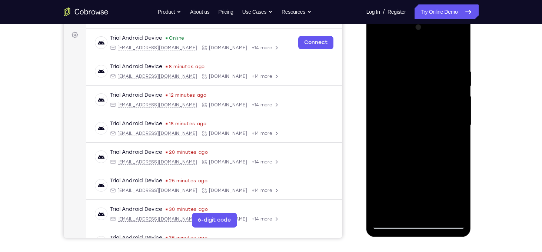
click at [397, 91] on div at bounding box center [418, 126] width 93 height 208
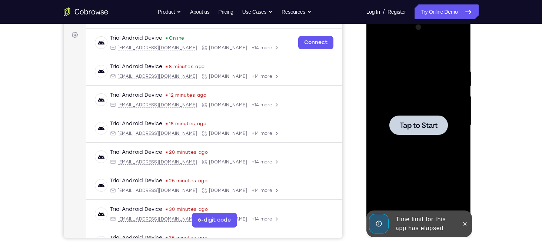
drag, startPoint x: 437, startPoint y: 75, endPoint x: 425, endPoint y: 73, distance: 12.4
click at [425, 16] on div "Tap to Start" at bounding box center [419, 16] width 105 height 0
click at [411, 118] on div at bounding box center [419, 125] width 59 height 20
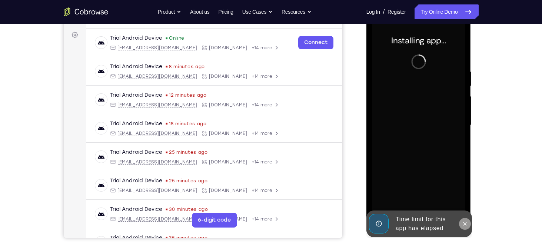
click at [467, 225] on icon at bounding box center [465, 224] width 6 height 6
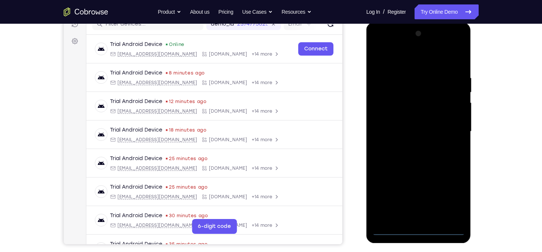
scroll to position [100, 0]
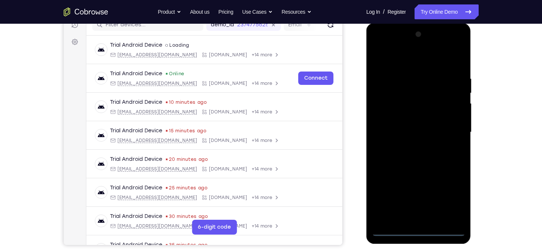
click at [422, 235] on div at bounding box center [418, 133] width 93 height 208
click at [447, 201] on div at bounding box center [418, 133] width 93 height 208
click at [387, 59] on div at bounding box center [418, 133] width 93 height 208
click at [452, 133] on div at bounding box center [418, 133] width 93 height 208
click at [410, 145] on div at bounding box center [418, 133] width 93 height 208
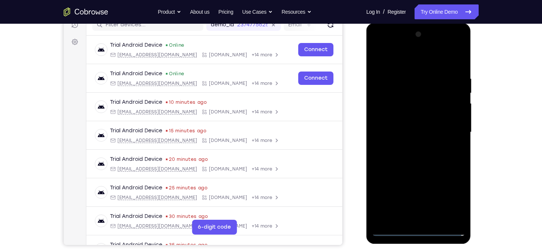
click at [422, 125] on div at bounding box center [418, 133] width 93 height 208
click at [418, 118] on div at bounding box center [418, 133] width 93 height 208
click at [429, 135] on div at bounding box center [418, 133] width 93 height 208
click at [433, 167] on div at bounding box center [418, 133] width 93 height 208
drag, startPoint x: 415, startPoint y: 61, endPoint x: 401, endPoint y: 13, distance: 50.6
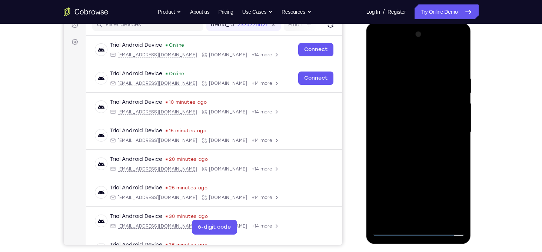
click at [401, 23] on html "Online web based iOS Simulators and Android Emulators. Run iPhone, iPad, Mobile…" at bounding box center [420, 134] width 106 height 222
click at [442, 219] on div at bounding box center [418, 133] width 93 height 208
click at [427, 175] on div at bounding box center [418, 133] width 93 height 208
click at [420, 113] on div at bounding box center [418, 133] width 93 height 208
click at [388, 219] on div at bounding box center [418, 133] width 93 height 208
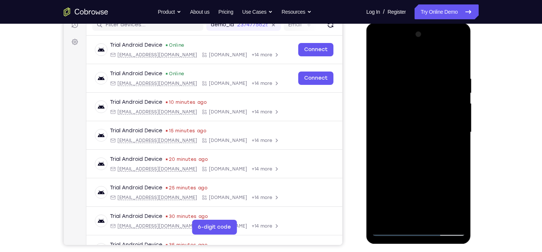
click at [414, 122] on div at bounding box center [418, 133] width 93 height 208
click at [452, 171] on div at bounding box center [418, 133] width 93 height 208
click at [399, 219] on div at bounding box center [418, 133] width 93 height 208
click at [380, 186] on div at bounding box center [418, 133] width 93 height 208
click at [441, 176] on div at bounding box center [418, 133] width 93 height 208
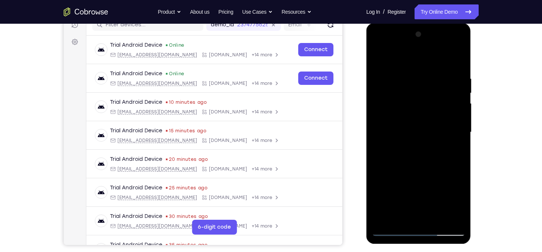
click at [441, 176] on div at bounding box center [418, 133] width 93 height 208
click at [414, 126] on div at bounding box center [418, 133] width 93 height 208
click at [453, 190] on div at bounding box center [418, 133] width 93 height 208
click at [413, 113] on div at bounding box center [418, 133] width 93 height 208
click at [404, 173] on div at bounding box center [418, 133] width 93 height 208
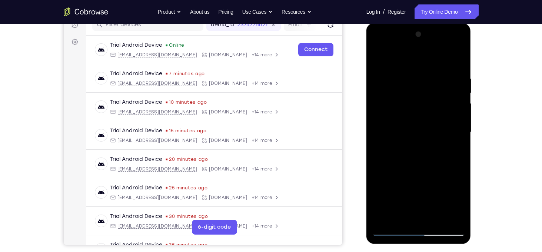
click at [404, 173] on div at bounding box center [418, 133] width 93 height 208
click at [399, 215] on div at bounding box center [418, 133] width 93 height 208
click at [423, 113] on div at bounding box center [418, 133] width 93 height 208
click at [452, 175] on div at bounding box center [418, 133] width 93 height 208
click at [398, 218] on div at bounding box center [418, 133] width 93 height 208
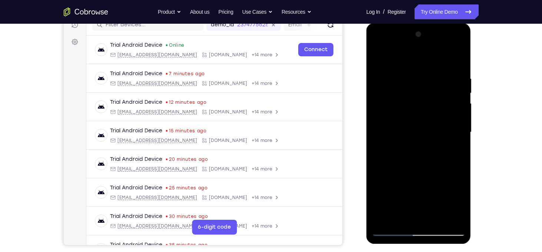
click at [391, 172] on div at bounding box center [418, 133] width 93 height 208
drag, startPoint x: 407, startPoint y: 196, endPoint x: 388, endPoint y: 77, distance: 120.4
click at [388, 77] on div at bounding box center [418, 133] width 93 height 208
drag, startPoint x: 405, startPoint y: 185, endPoint x: 388, endPoint y: 94, distance: 92.5
click at [388, 94] on div at bounding box center [418, 133] width 93 height 208
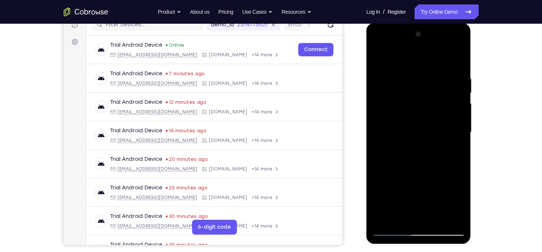
drag, startPoint x: 384, startPoint y: 169, endPoint x: 389, endPoint y: 210, distance: 41.1
click at [389, 210] on div at bounding box center [418, 133] width 93 height 208
click at [380, 187] on div at bounding box center [418, 133] width 93 height 208
click at [456, 147] on div at bounding box center [418, 133] width 93 height 208
click at [401, 125] on div at bounding box center [418, 133] width 93 height 208
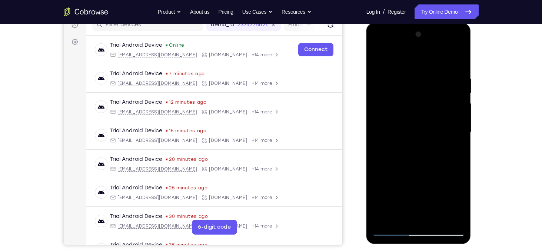
drag, startPoint x: 443, startPoint y: 161, endPoint x: 439, endPoint y: 122, distance: 39.5
click at [439, 122] on div at bounding box center [418, 133] width 93 height 208
click at [400, 139] on div at bounding box center [418, 133] width 93 height 208
click at [399, 164] on div at bounding box center [418, 133] width 93 height 208
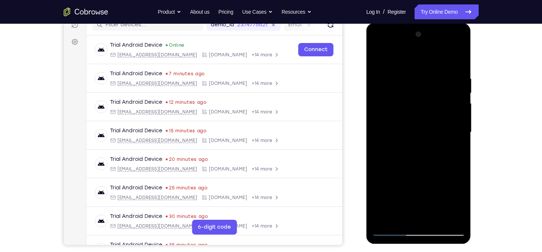
click at [417, 152] on div at bounding box center [418, 133] width 93 height 208
click at [456, 214] on div at bounding box center [418, 133] width 93 height 208
click at [453, 152] on div at bounding box center [418, 133] width 93 height 208
click at [400, 110] on div at bounding box center [418, 133] width 93 height 208
click at [436, 176] on div at bounding box center [418, 133] width 93 height 208
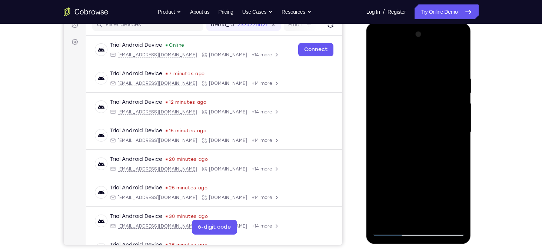
click at [401, 217] on div at bounding box center [418, 133] width 93 height 208
click at [380, 176] on div at bounding box center [418, 133] width 93 height 208
click at [383, 62] on div at bounding box center [418, 133] width 93 height 208
